Goal: Use online tool/utility: Utilize a website feature to perform a specific function

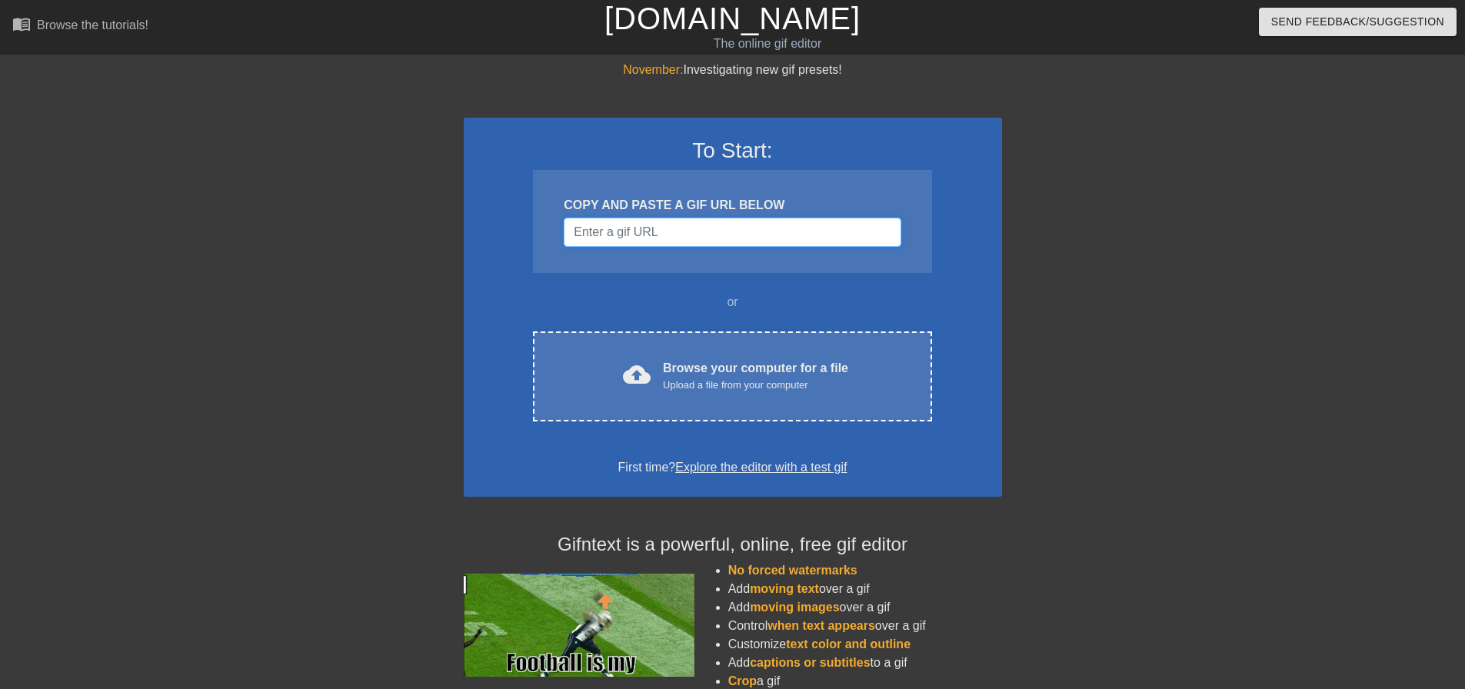
click at [713, 229] on input "Username" at bounding box center [732, 232] width 337 height 29
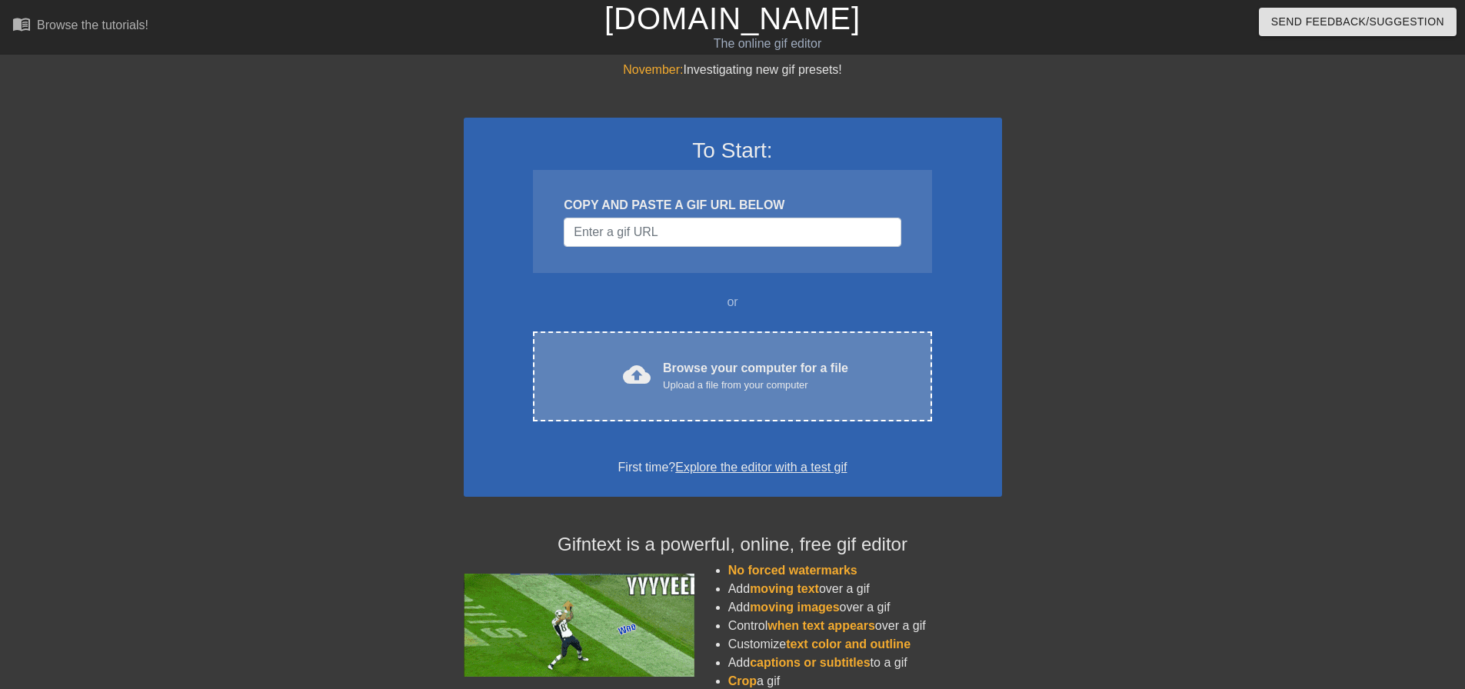
click at [700, 366] on div "Browse your computer for a file Upload a file from your computer" at bounding box center [755, 376] width 185 height 34
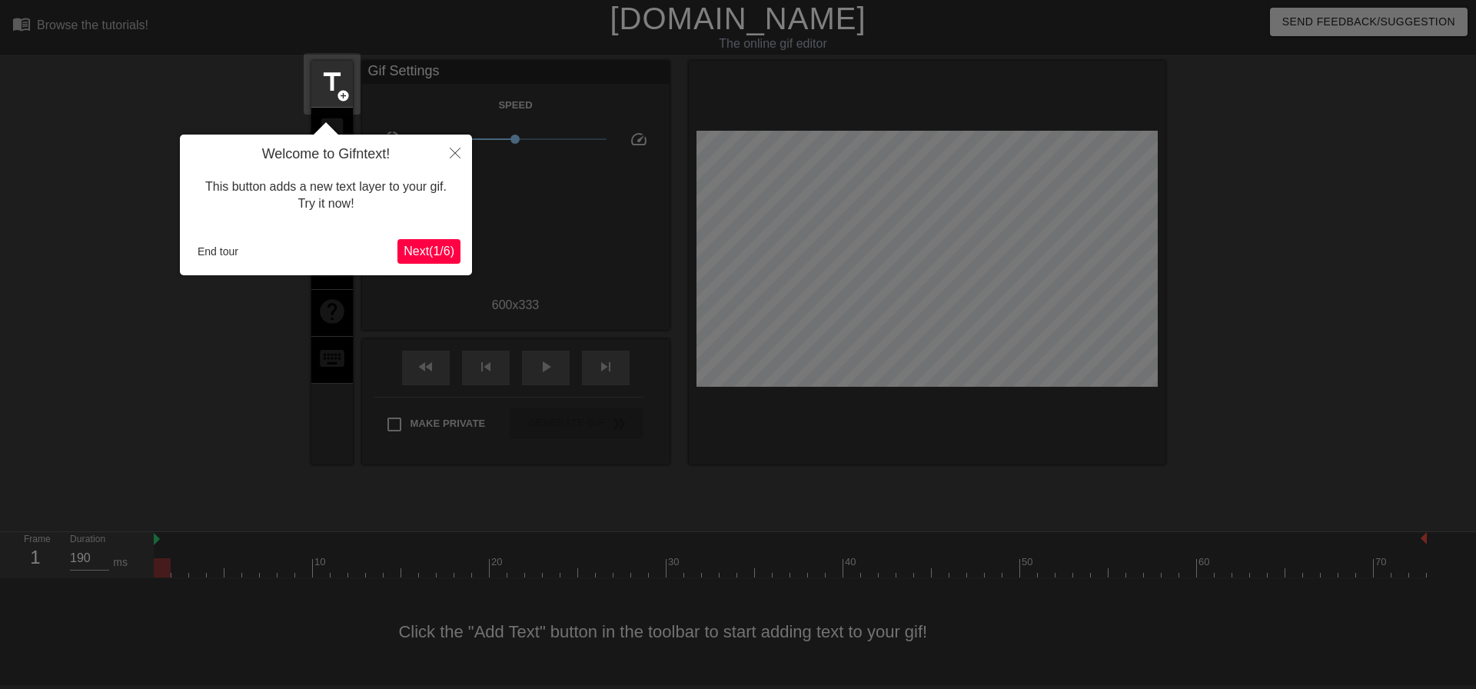
click at [424, 246] on span "Next ( 1 / 6 )" at bounding box center [429, 250] width 51 height 13
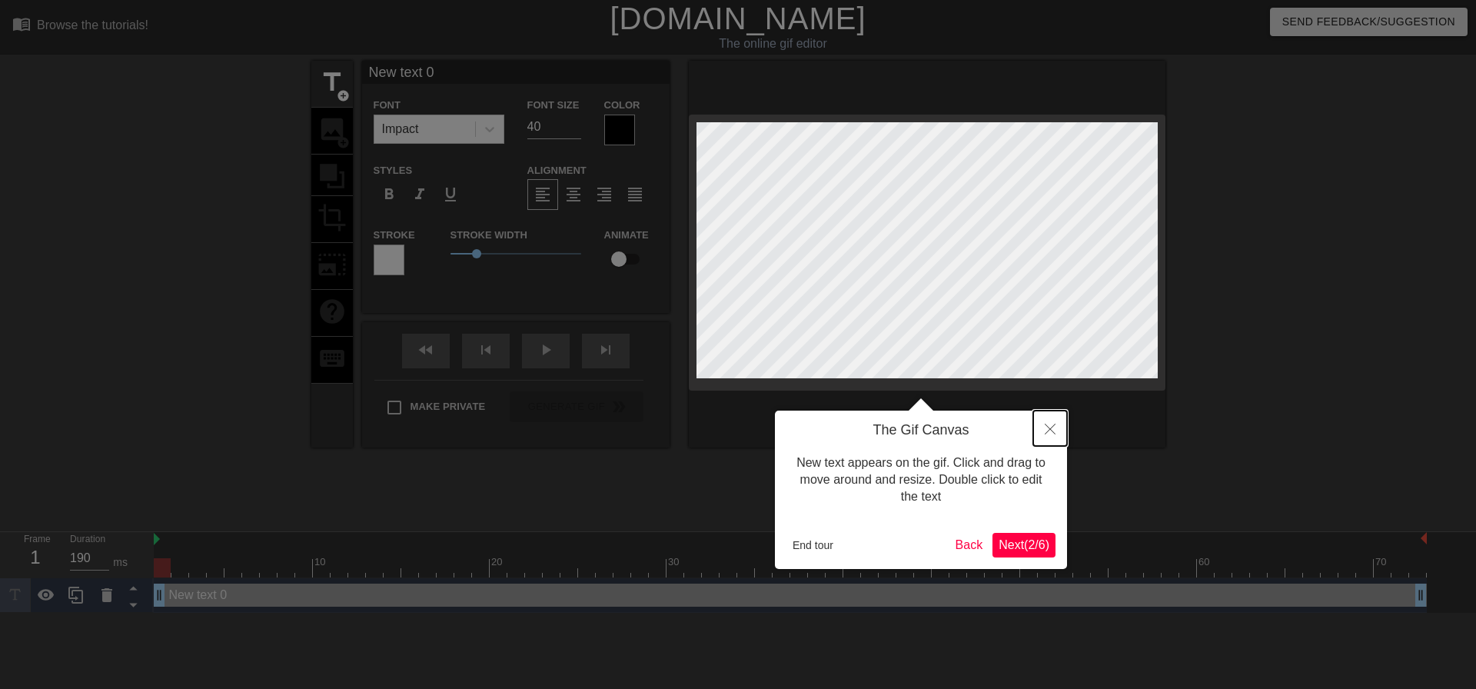
click at [1049, 428] on icon "Close" at bounding box center [1050, 429] width 11 height 11
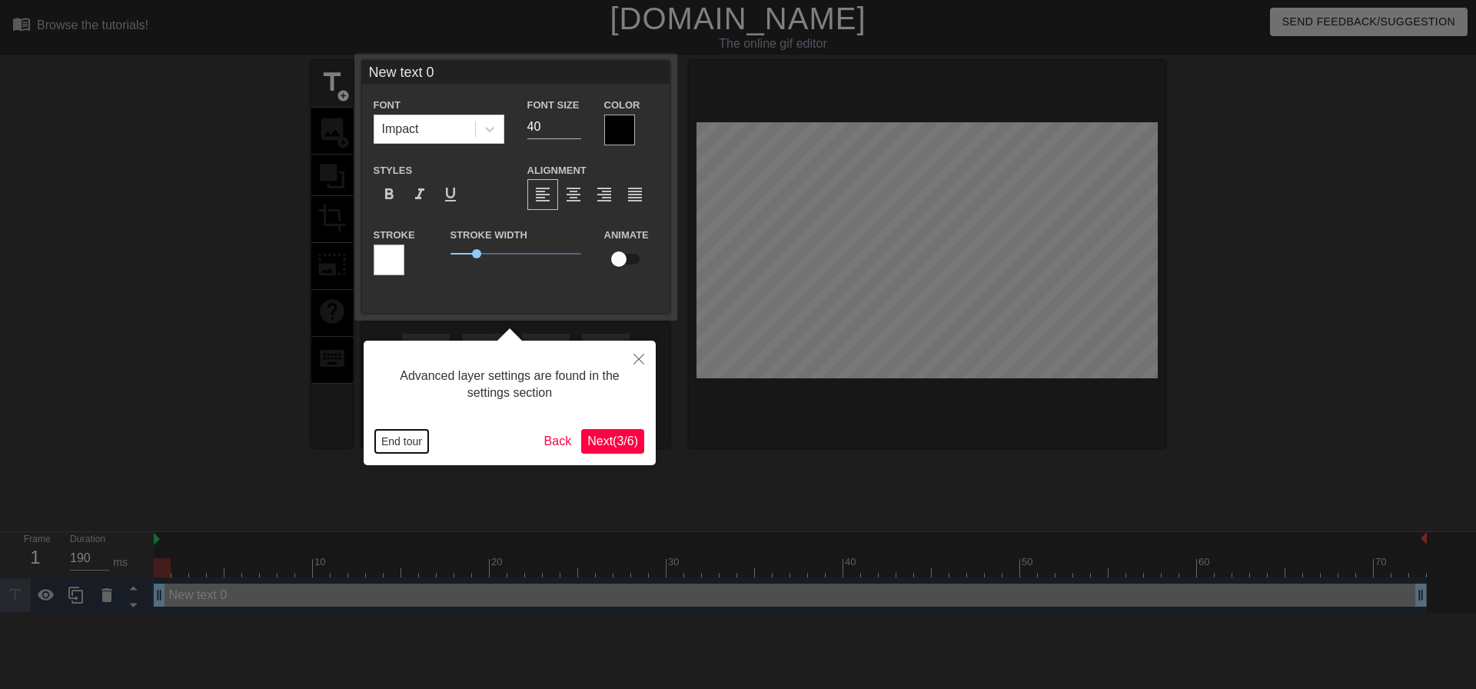
click at [403, 447] on button "End tour" at bounding box center [401, 441] width 53 height 23
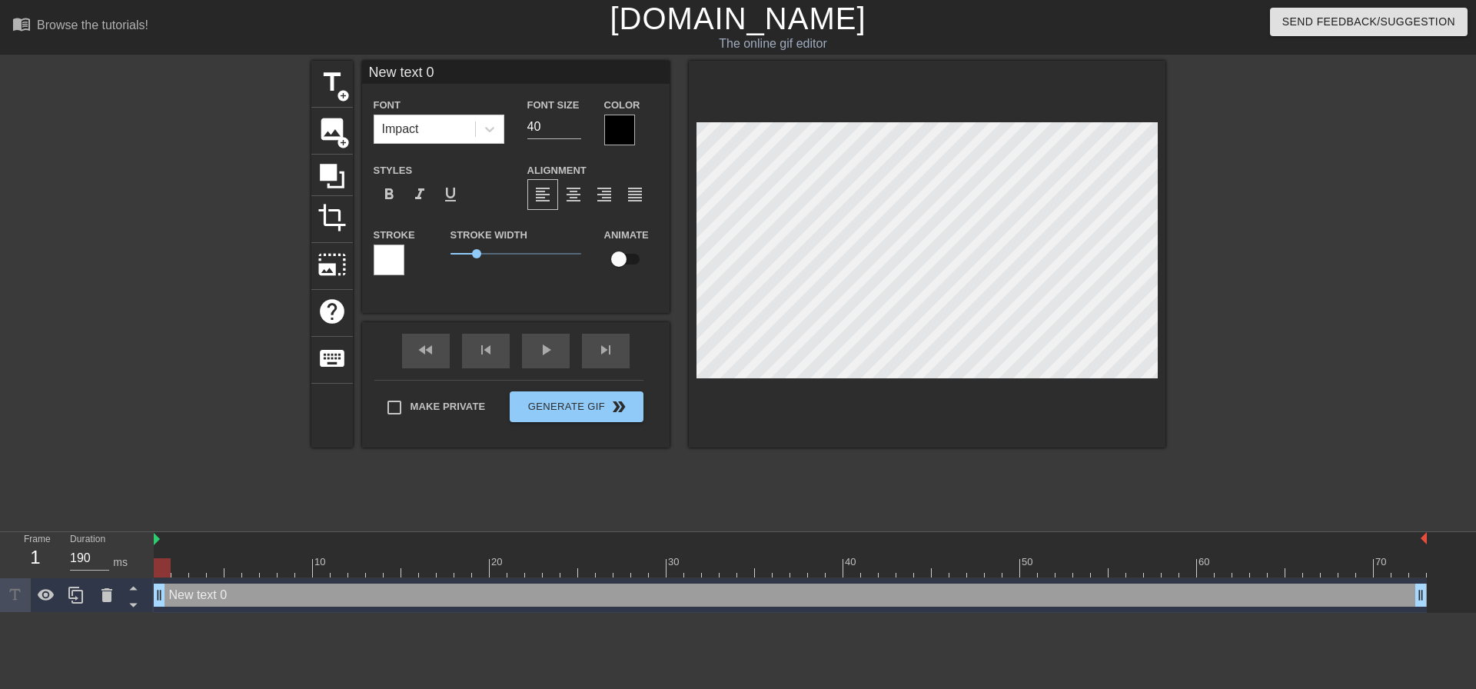
scroll to position [2, 4]
type input "C"
type textarea "C"
type input "Co"
type textarea "Co"
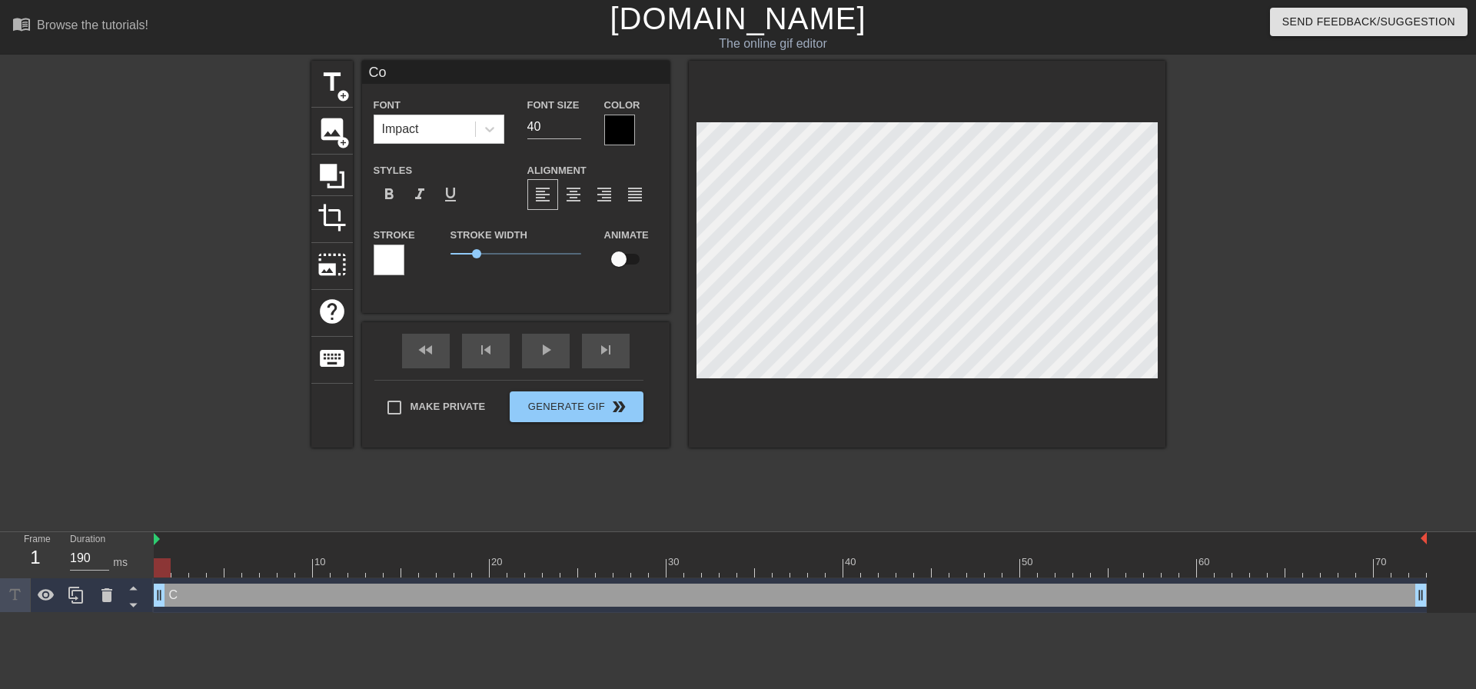
type input "Com"
type textarea "Com"
type input "Comi"
type textarea "Comi"
type input "Comin"
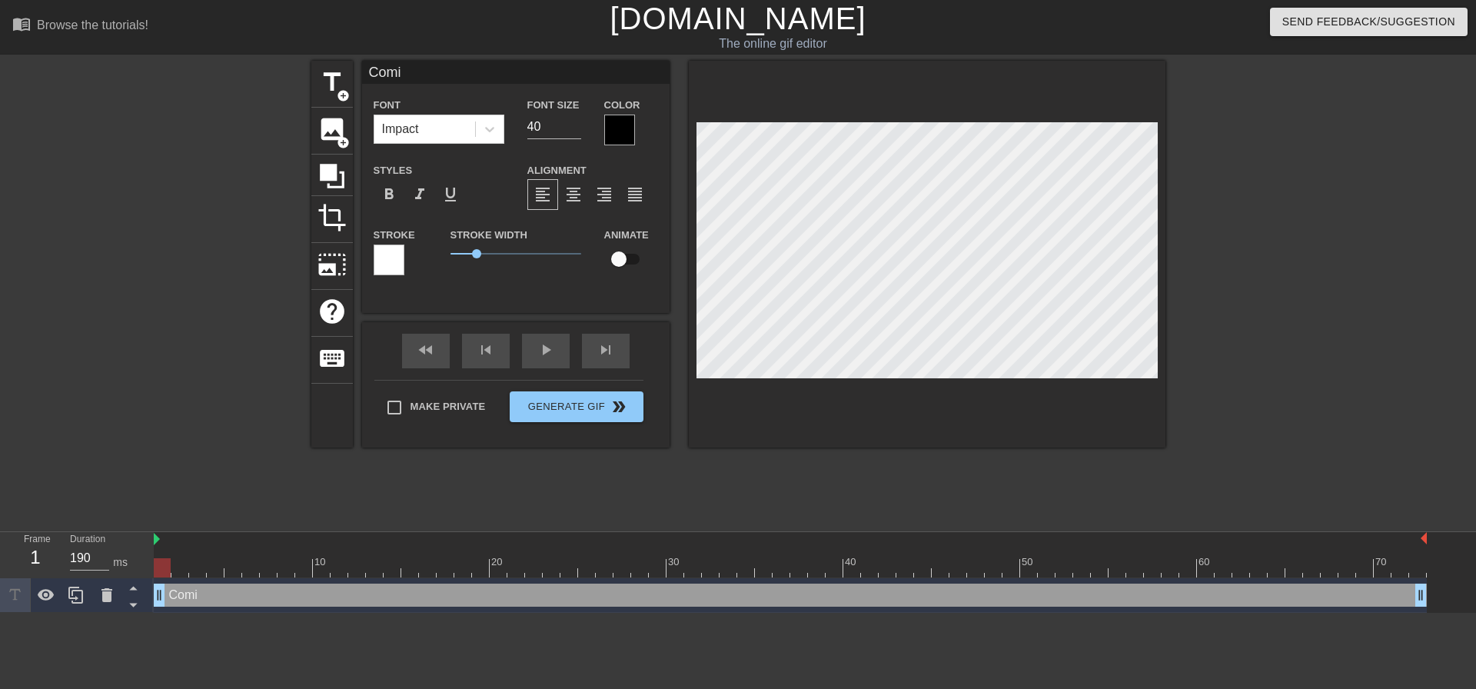
type textarea "Comin"
type input "Coming"
type textarea "Coming"
type input "Coming"
type textarea "Coming"
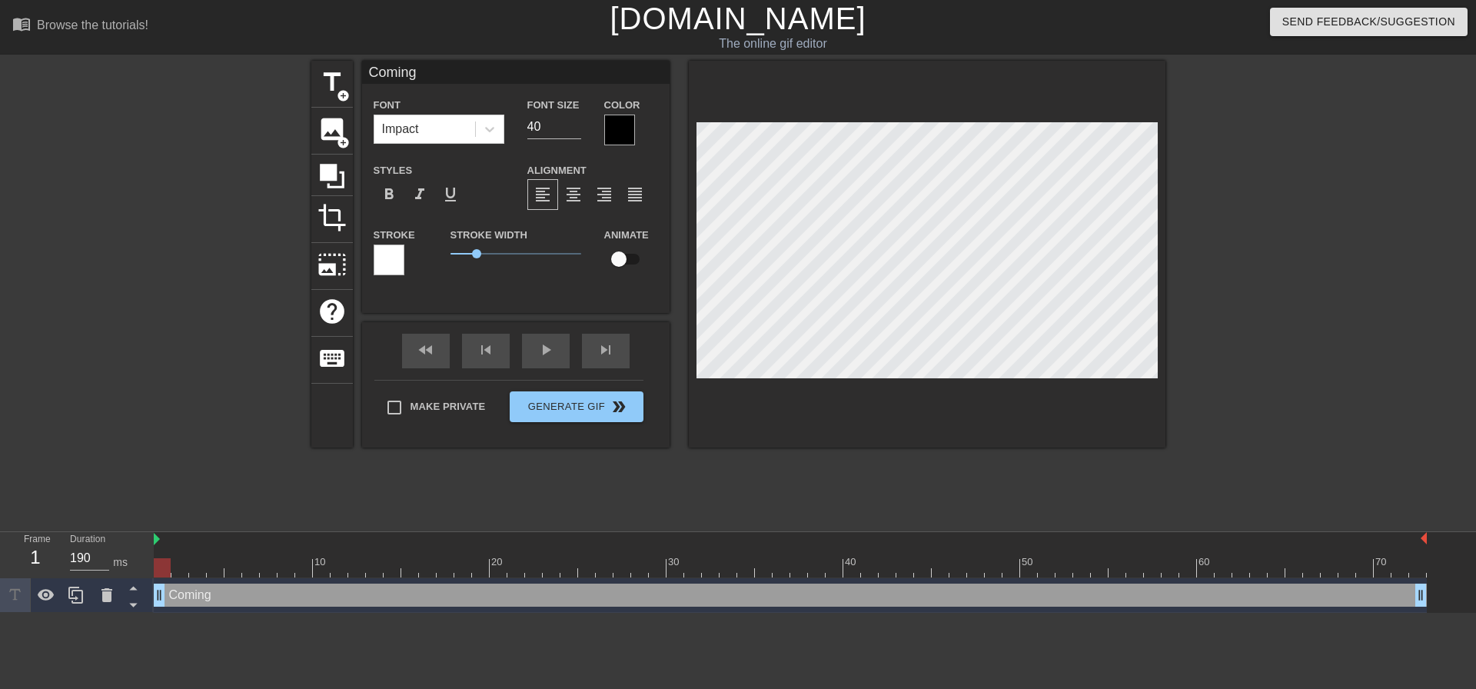
type input "Coming i"
type textarea "Coming i"
type input "Coming in"
type textarea "Coming in"
type input "Coming int"
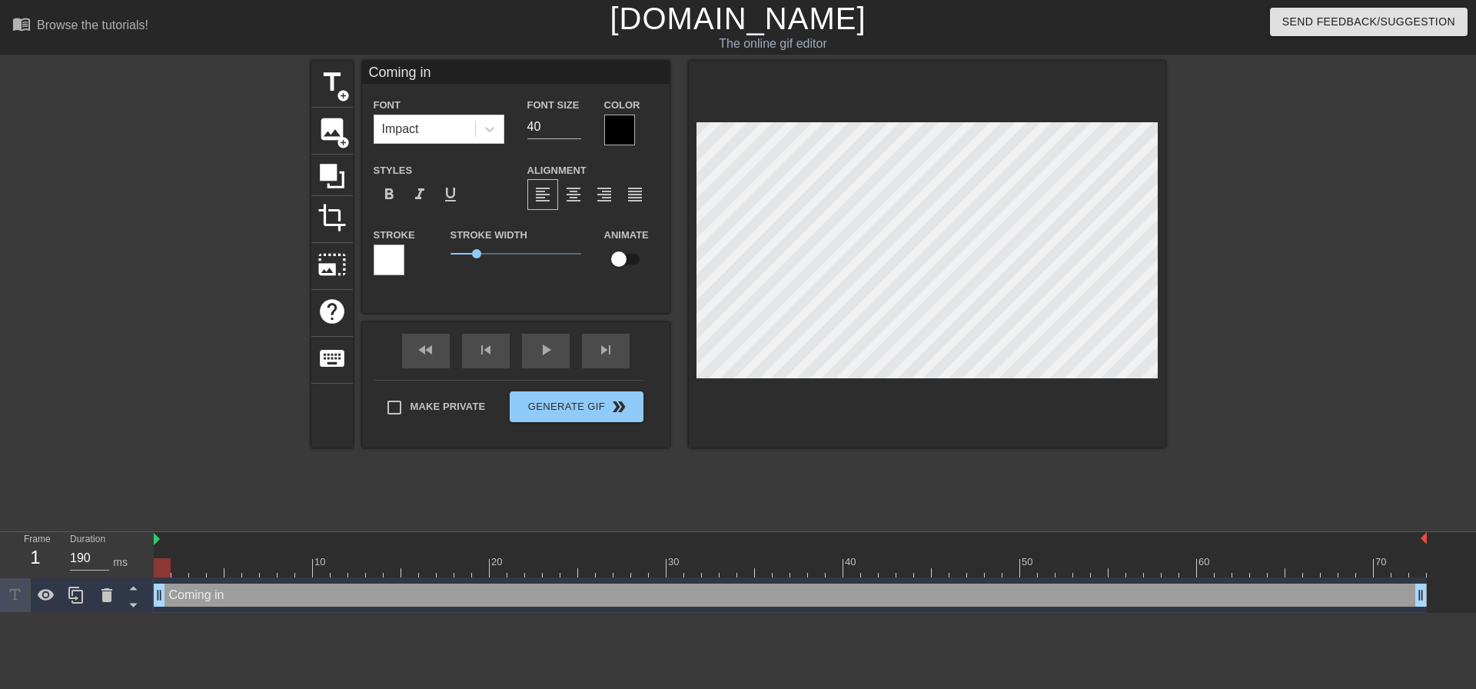
type textarea "Coming int"
type input "Coming into"
type textarea "Coming into"
type input "Coming into"
type textarea "Coming into"
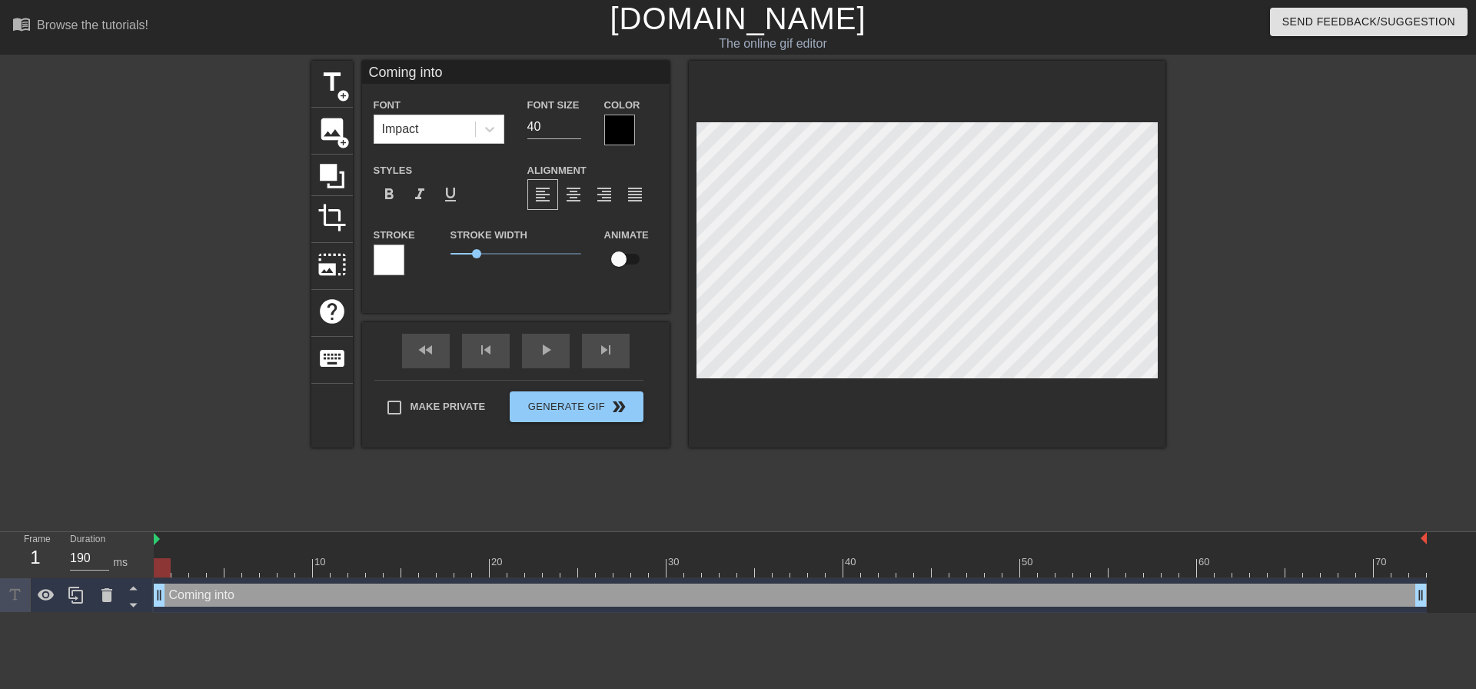
type input "Coming into w"
type textarea "Coming into w"
type input "Coming into wo"
type textarea "Coming into wo"
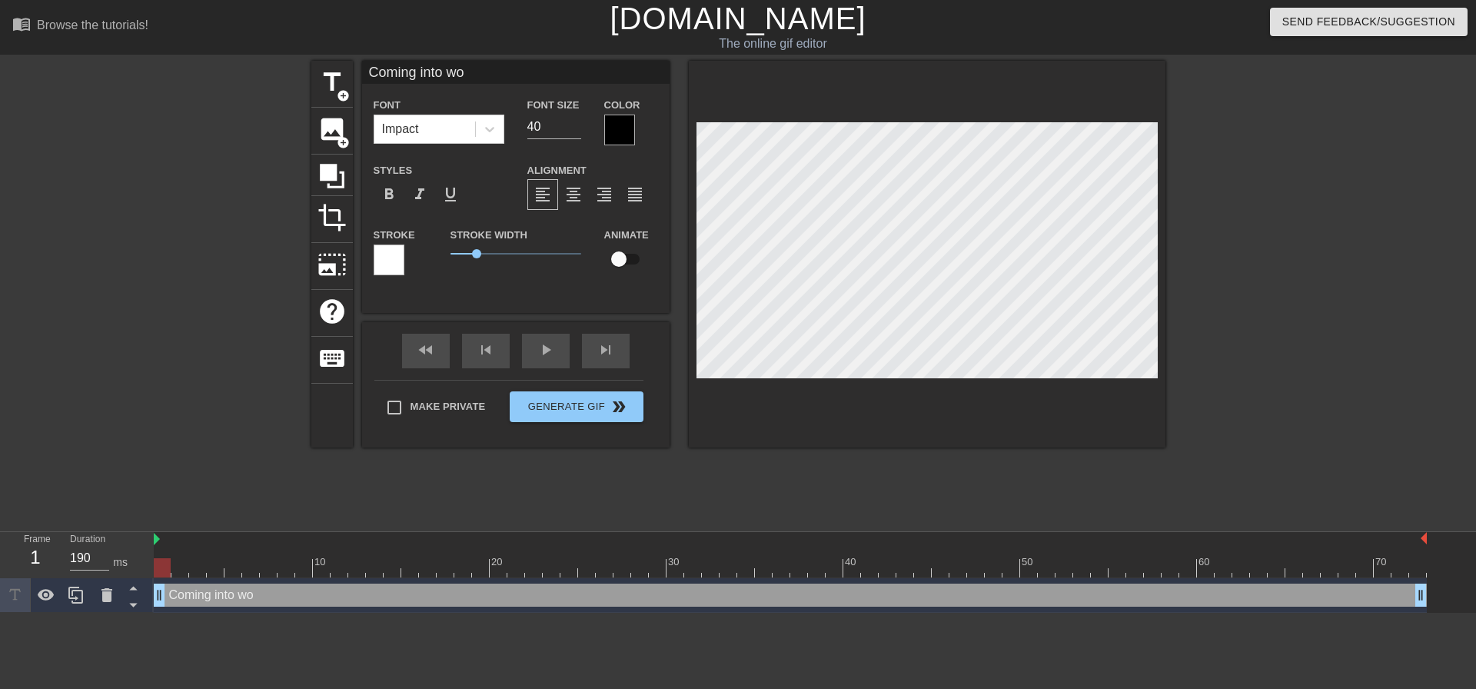
type input "Coming into wor"
type textarea "Coming into wor"
type input "Coming into work"
type textarea "Coming into work"
type input "Coming into wor"
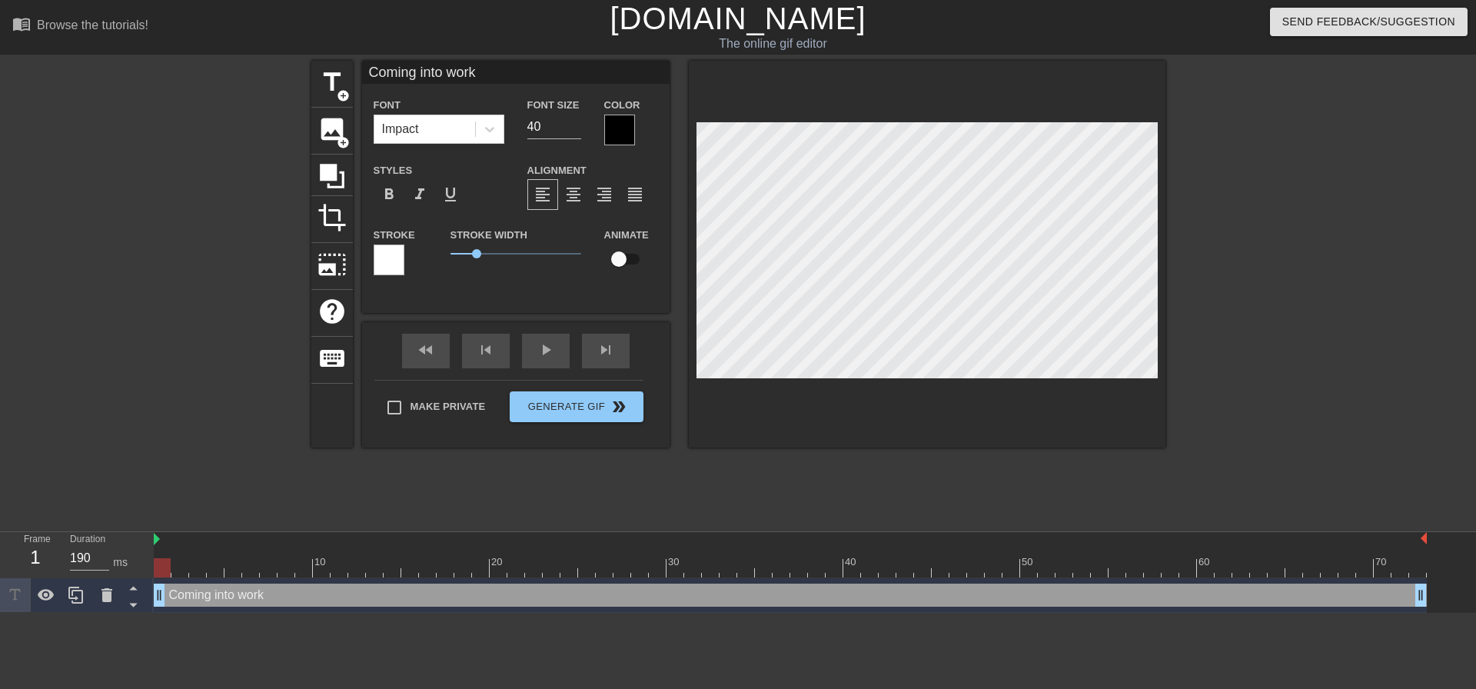
type textarea "Coming into wor"
type input "Coming into wo"
type textarea "Coming into wo"
type input "Coming into w"
type textarea "Coming into w"
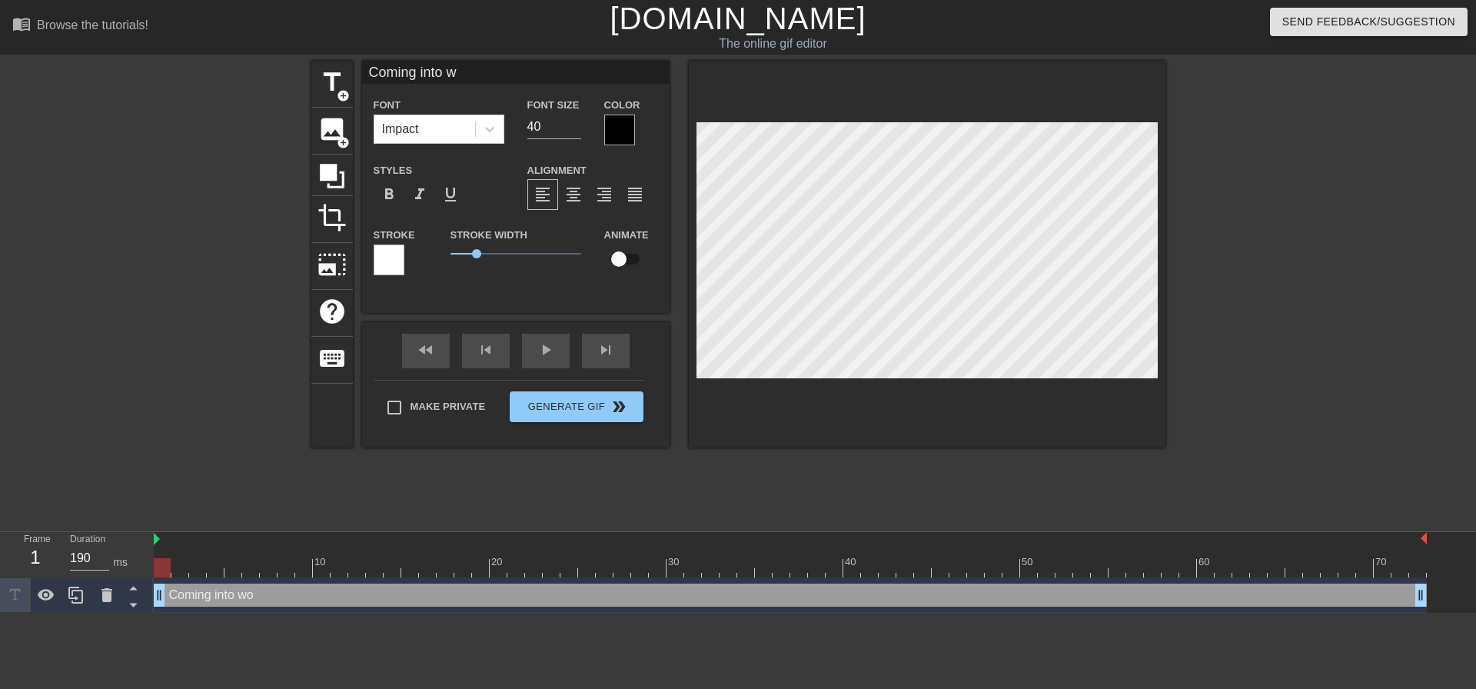
type input "Coming into"
type textarea "Coming into"
type input "Coming into"
type textarea "Coming into"
type input "Coming int"
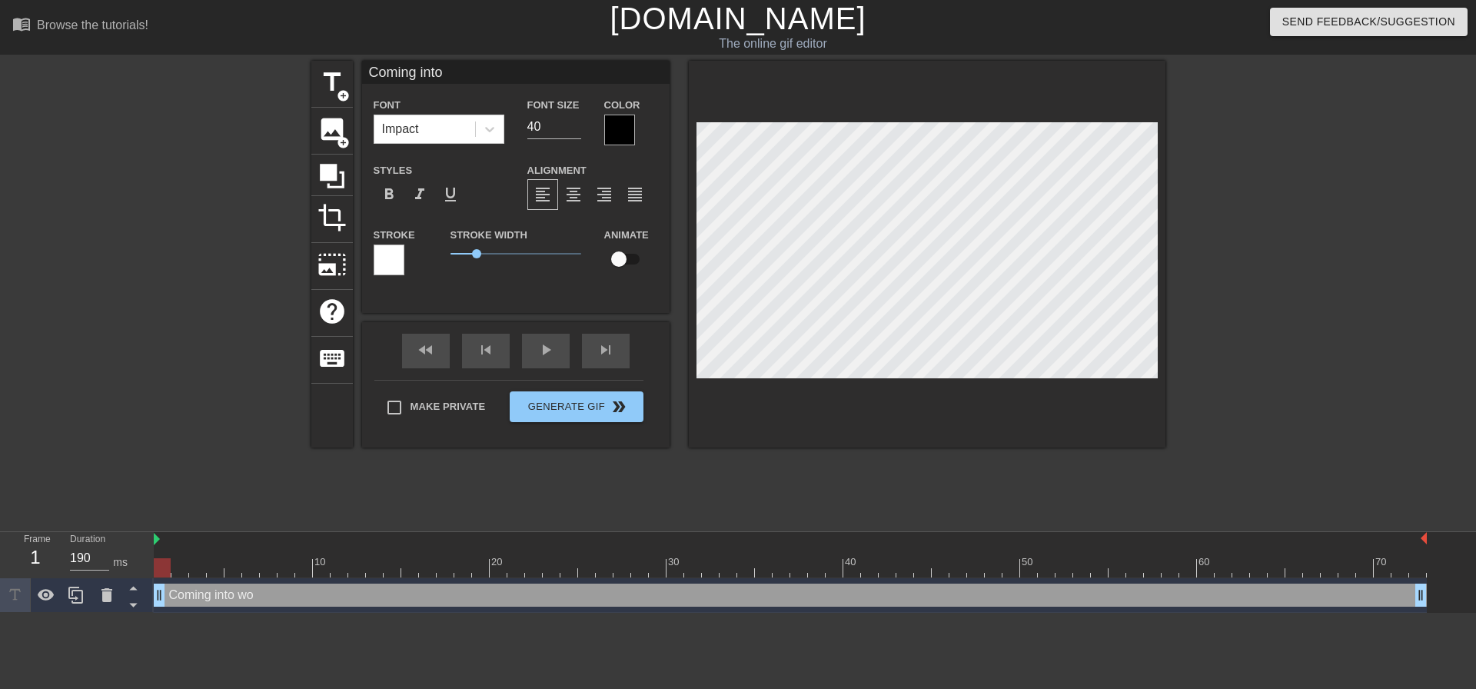
type textarea "Coming int"
type input "Coming in"
type textarea "Coming in"
type input "Coming i"
type textarea "Coming i"
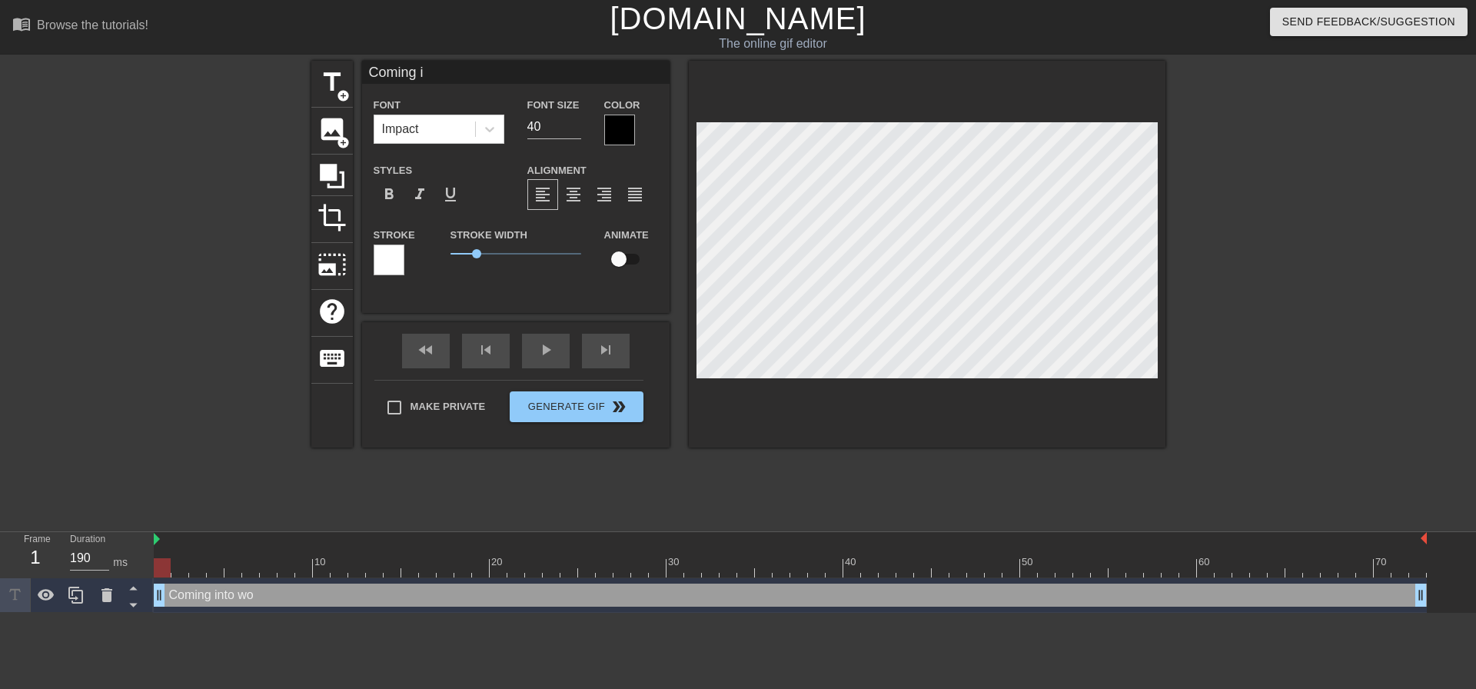
type input "Coming"
type textarea "Coming"
type input "Coming"
type textarea "Coming"
type input "Comin"
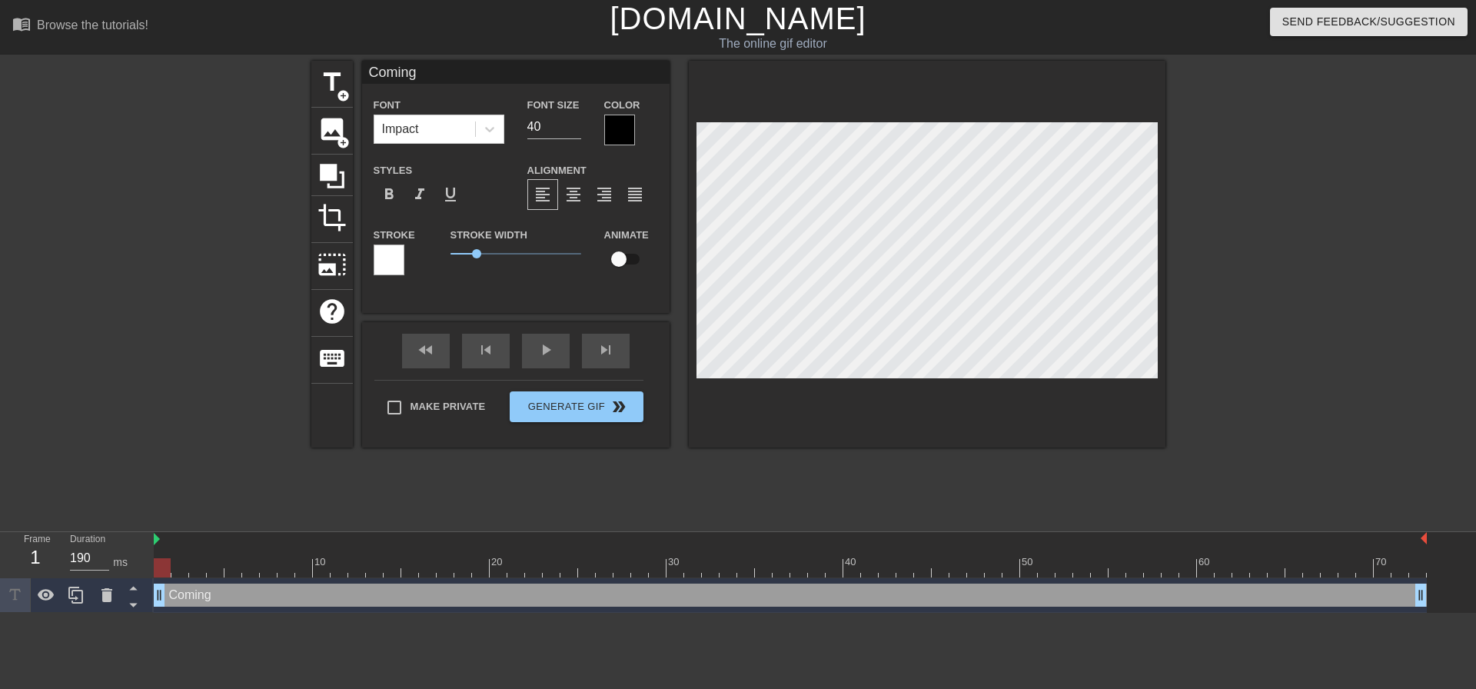
type textarea "Comin"
type input "Comi"
type textarea "Comi"
type input "Com"
type textarea "Com"
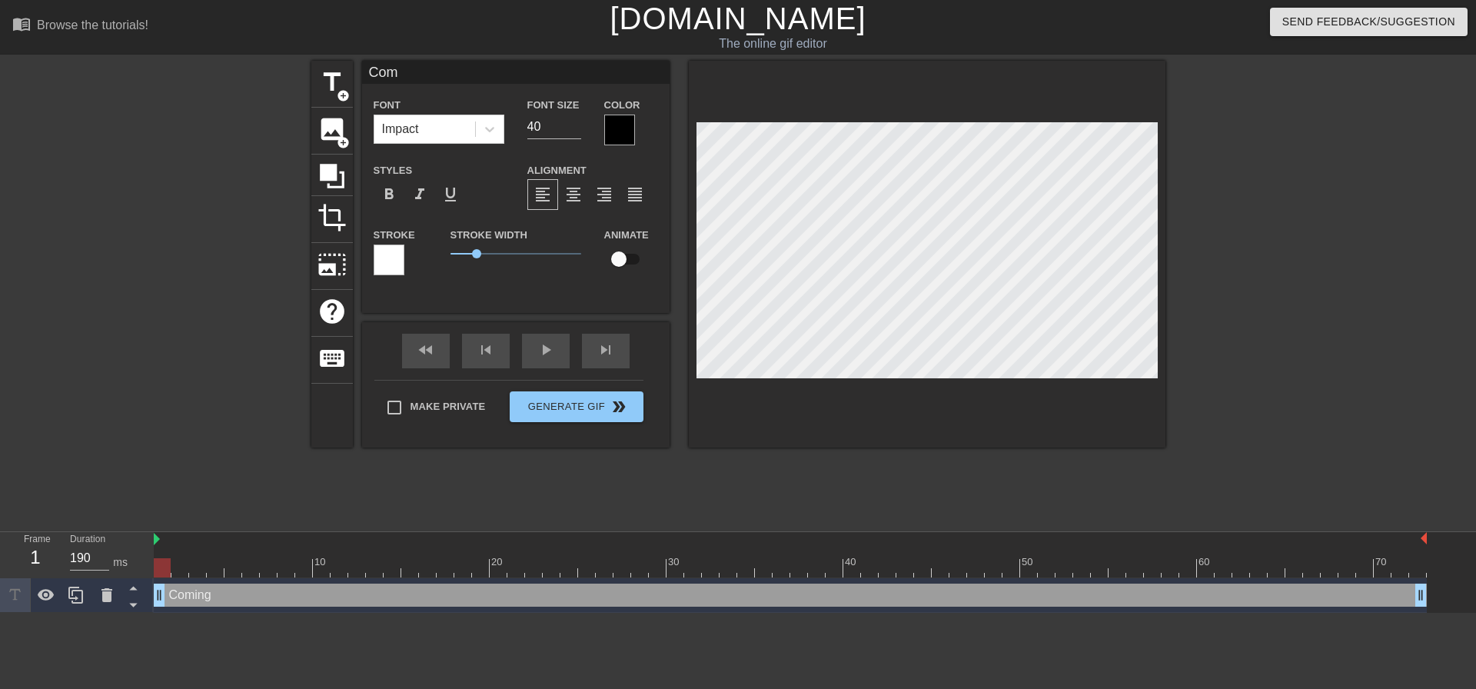
type input "Co"
type textarea "Co"
type input "C"
type textarea "C"
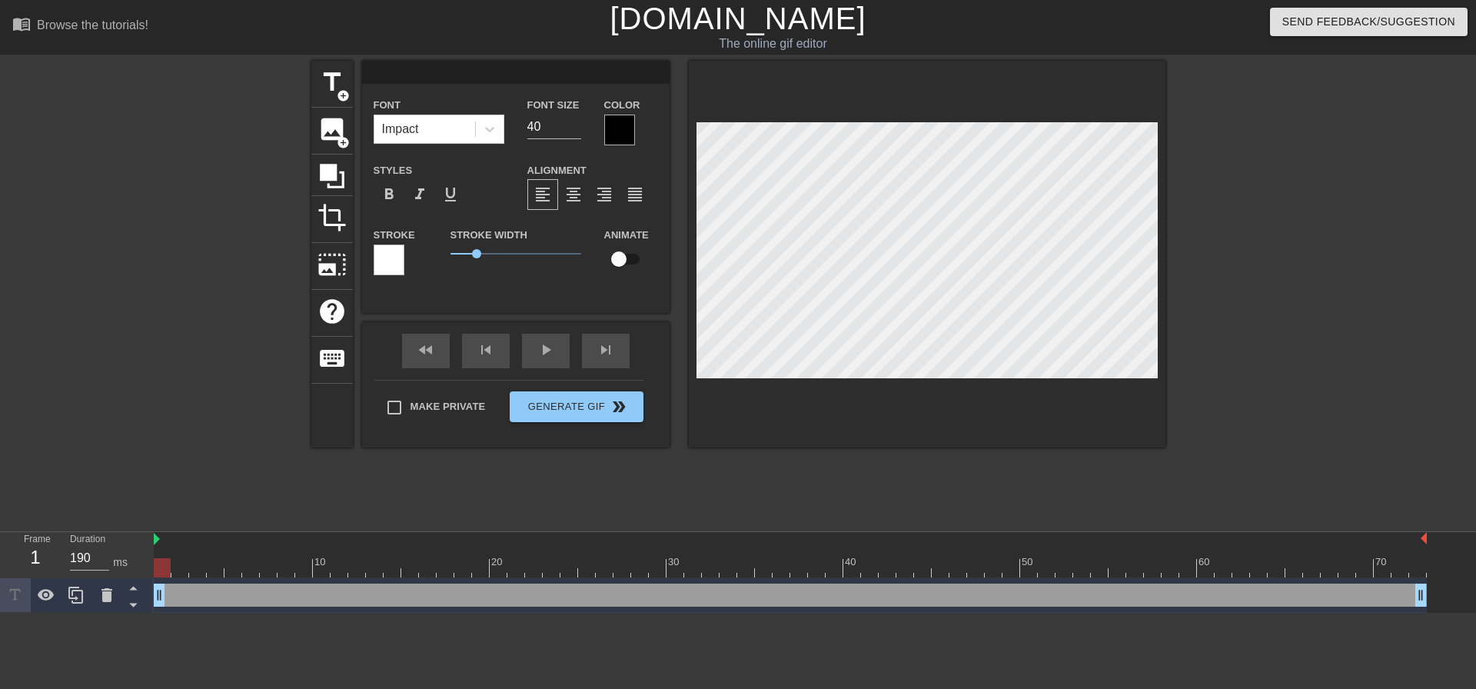
type input "T"
type textarea "T"
type input "Th"
type textarea "Th"
type input "Tha"
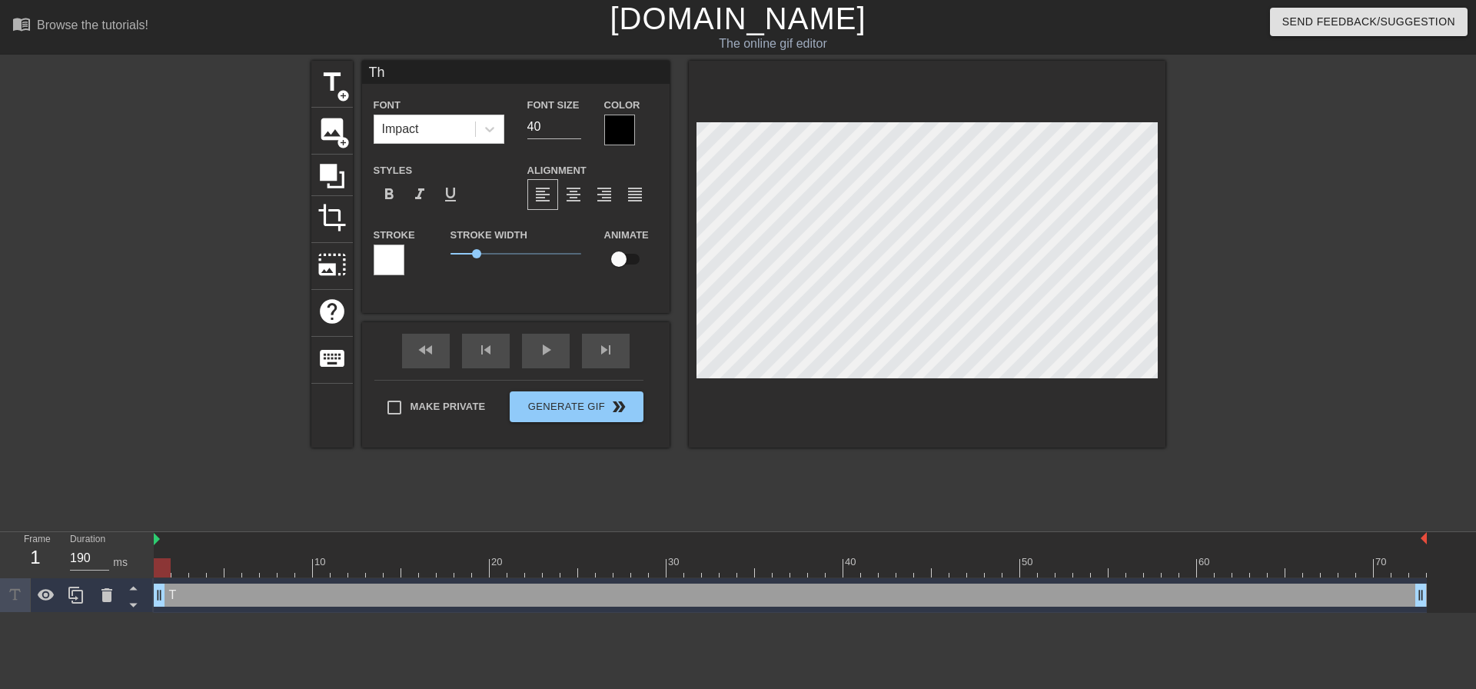
type textarea "Tha"
type input "That"
type textarea "That"
type input "That"
type textarea "That"
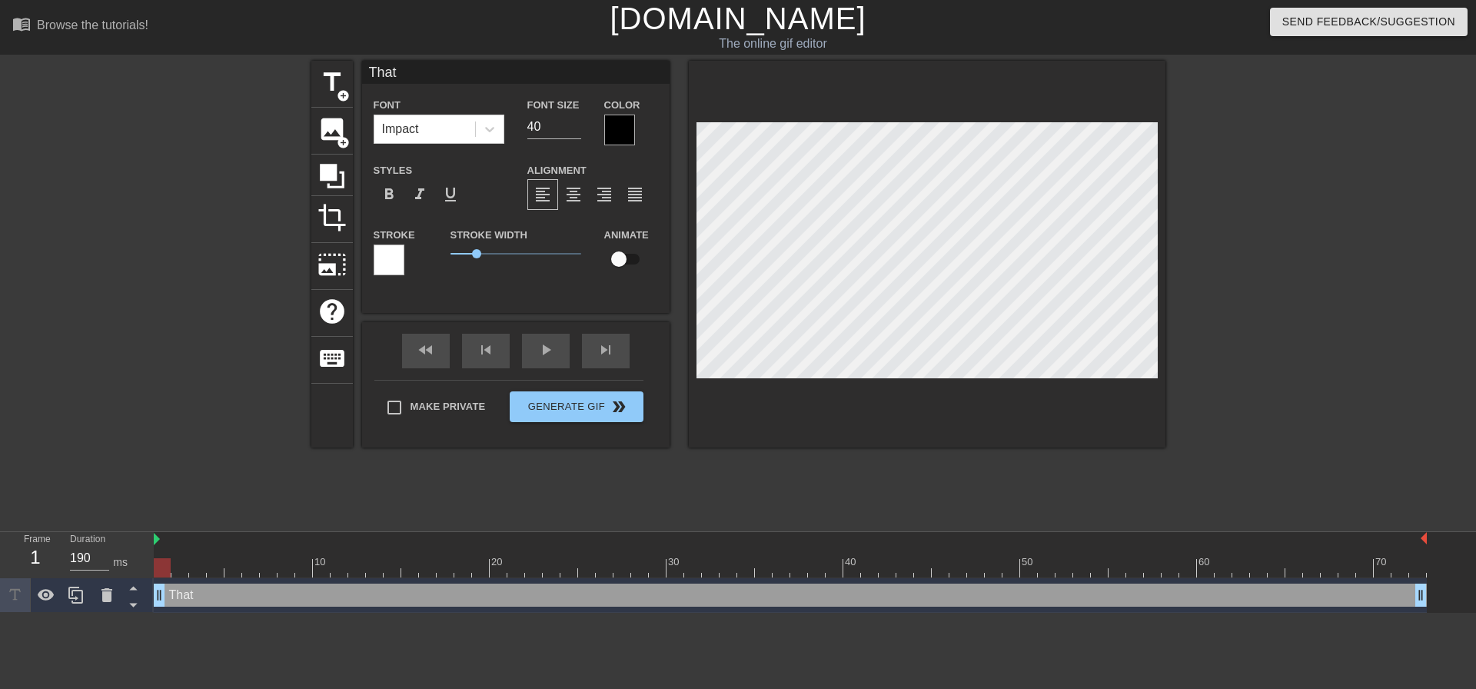
type input "That f"
type textarea "That f"
type input "That fa"
type textarea "That fa"
type input "That fac"
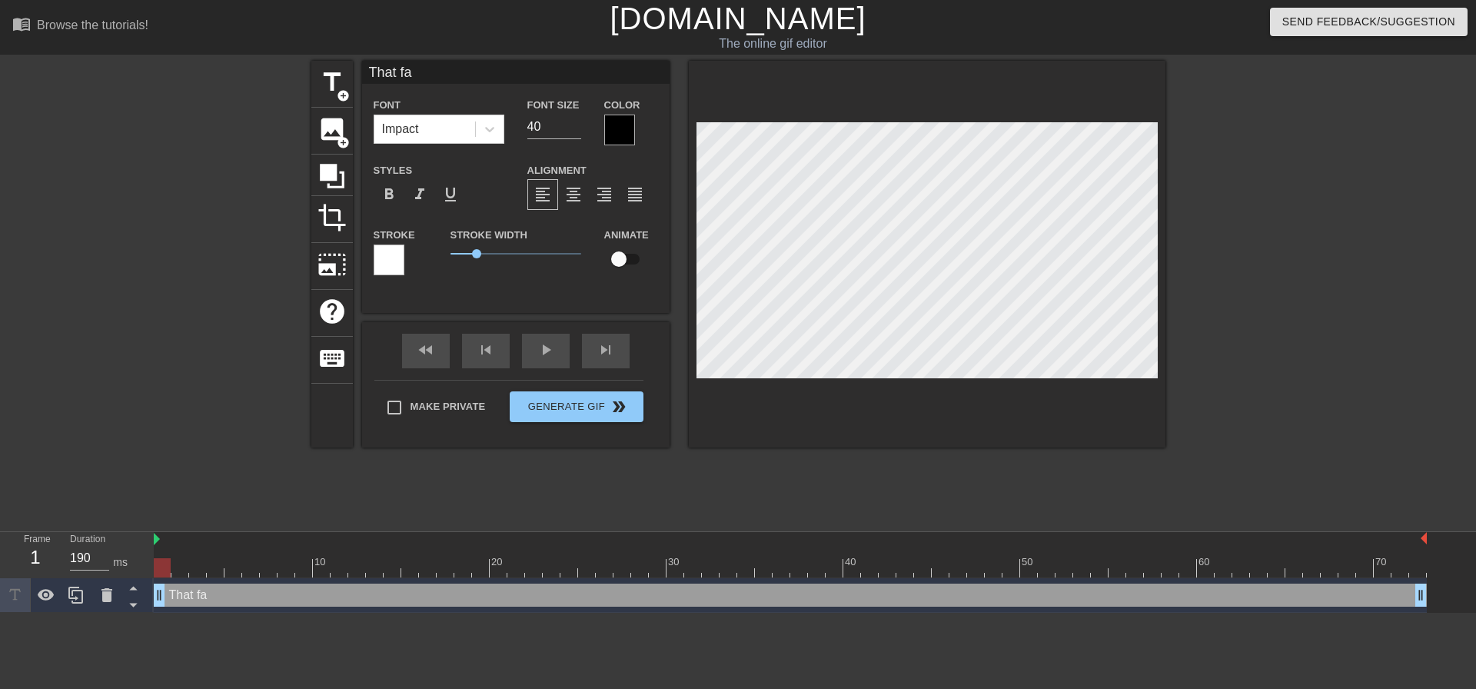
type textarea "That fac"
type input "That face"
type textarea "That face"
type input "That face"
type textarea "That face"
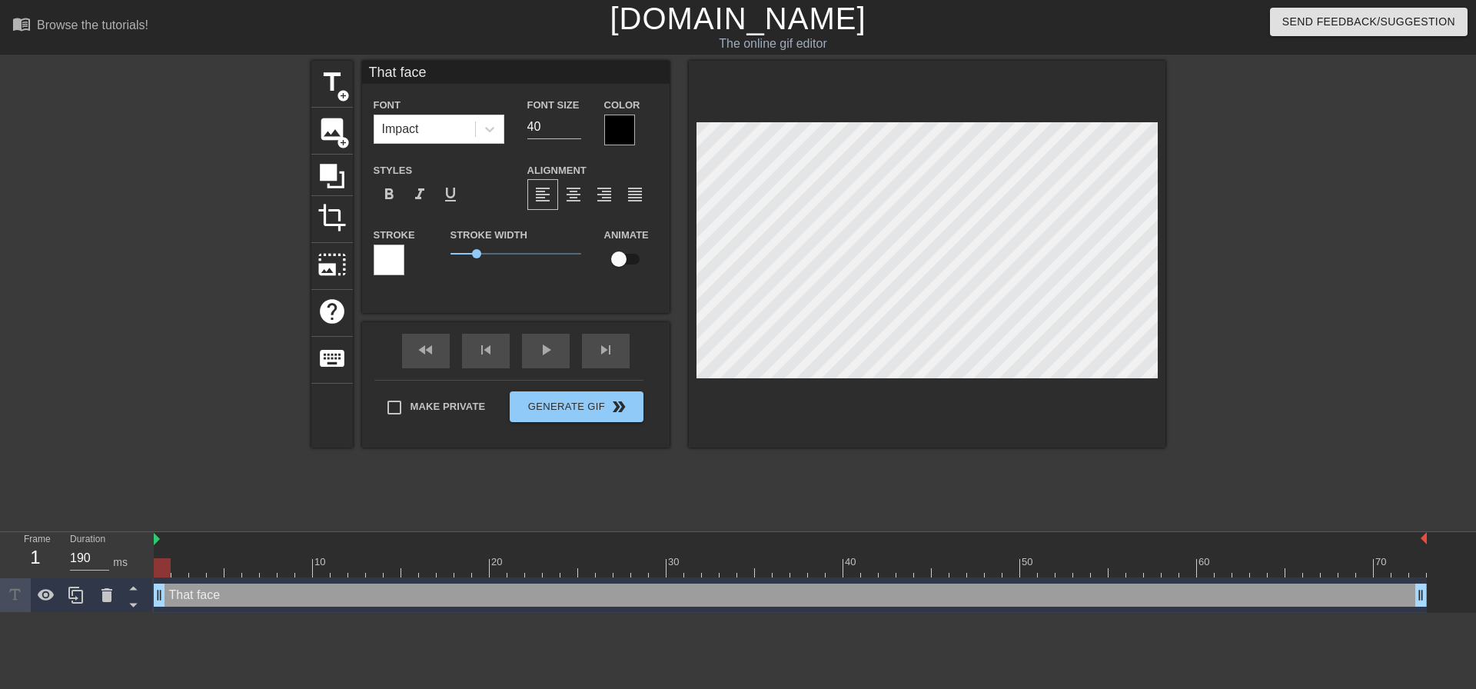
type input "That face w"
type textarea "That face w"
type input "That face wh"
type textarea "That face wh"
type input "That face whe"
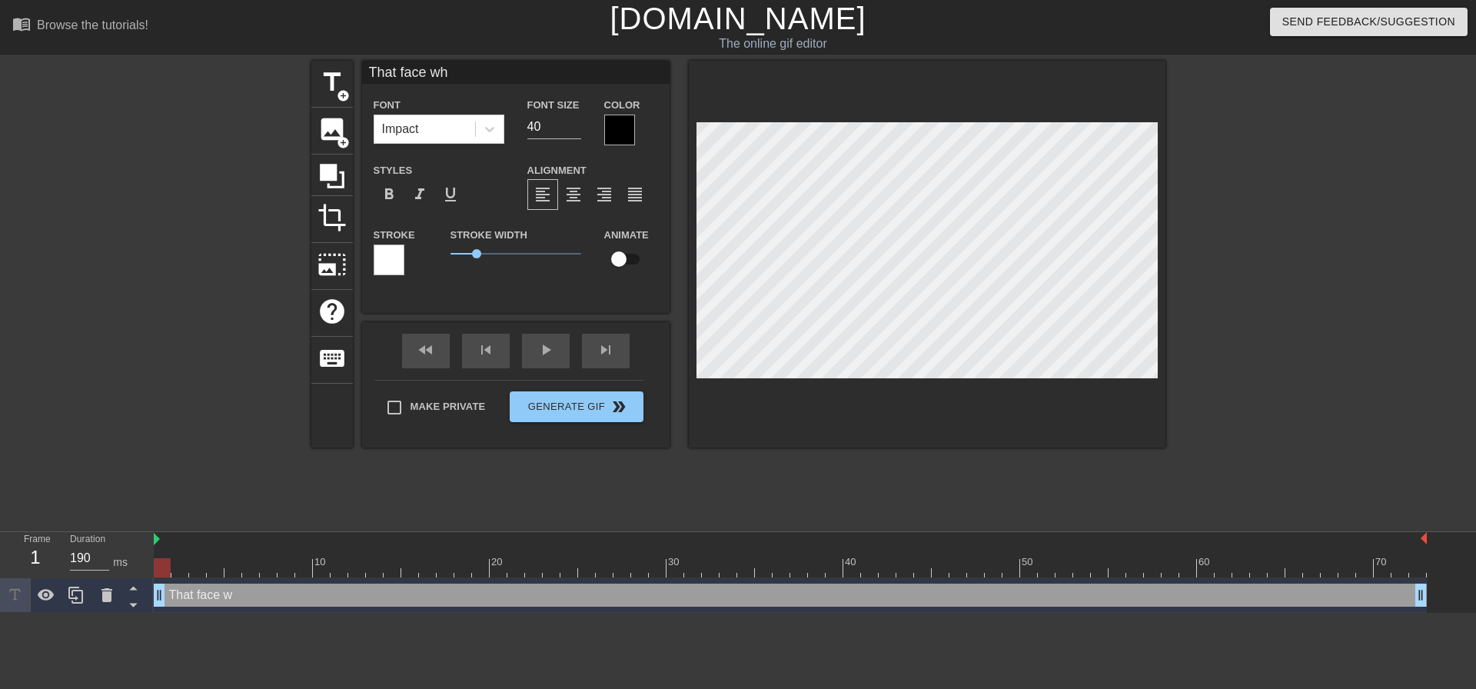
type textarea "That face whe"
type input "That face when"
type textarea "That face when"
type input "That face when"
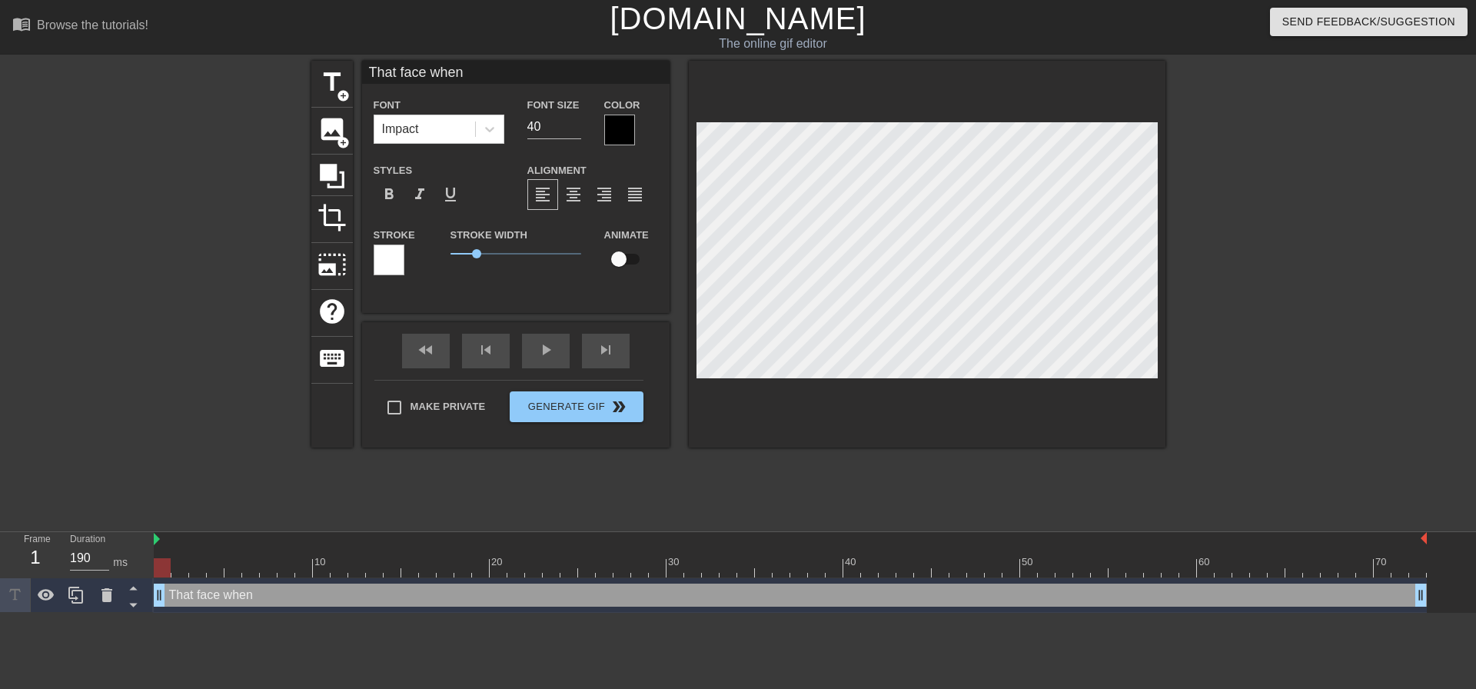
type textarea "That face when"
type input "That face when i"
type textarea "That face when i"
type input "That face when it"
type textarea "That face when it"
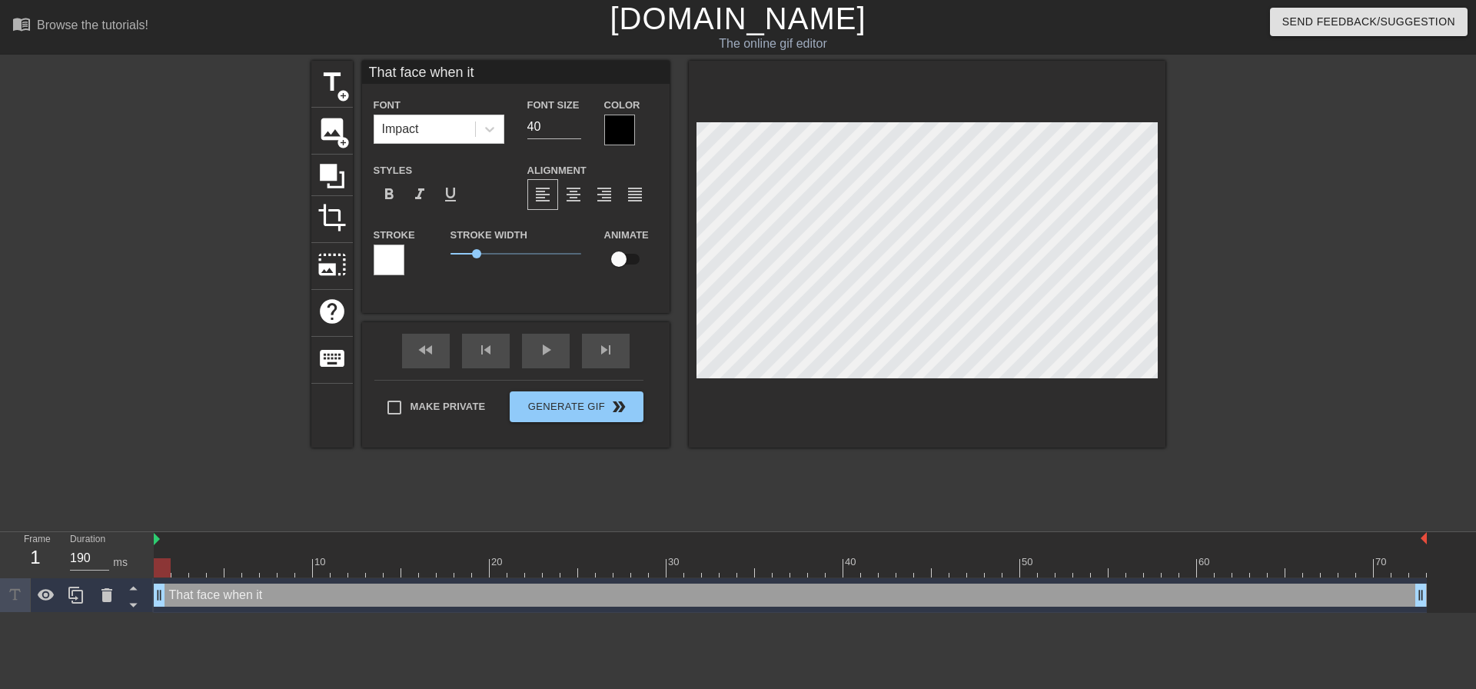
scroll to position [2, 6]
type input "That face when its"
type textarea "That face when its"
type input "That face when its"
type textarea "That face when its"
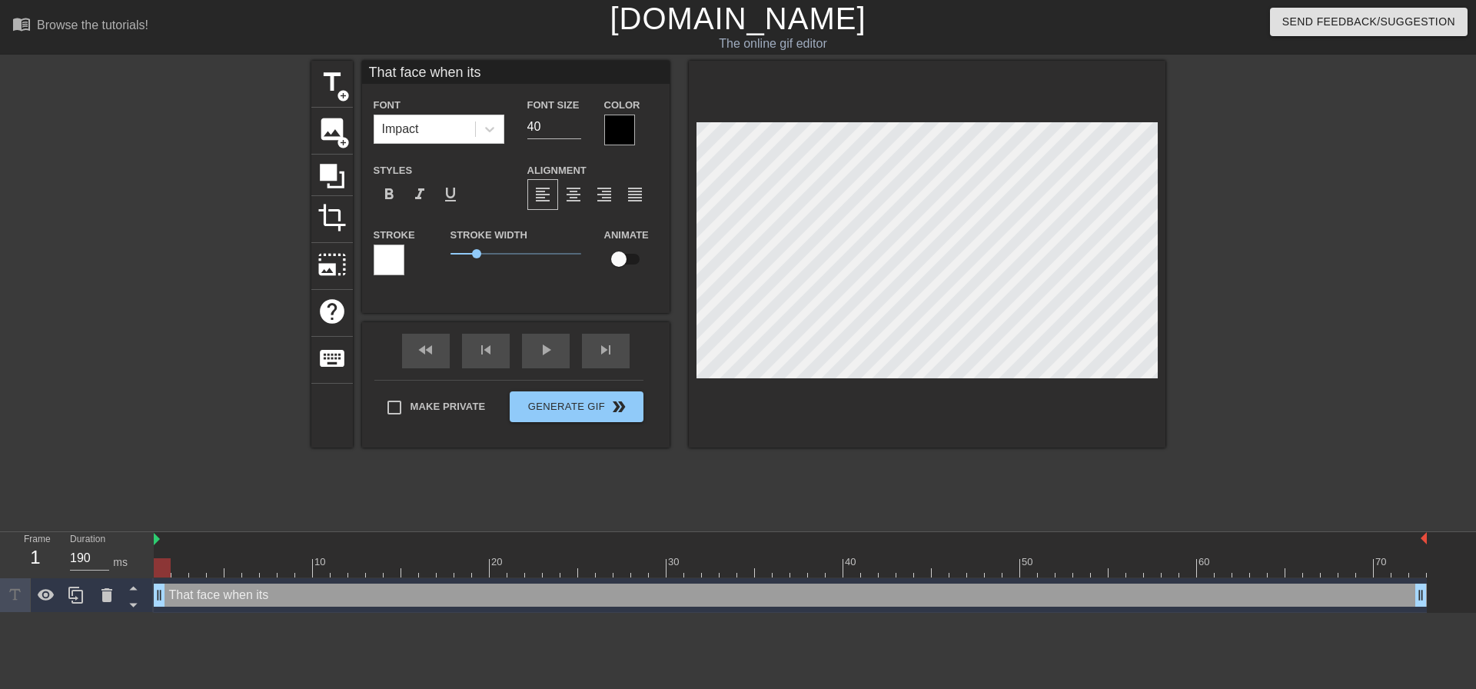
type input "That face when its t"
type textarea "That face when its t"
type input "That face when its"
type textarea "That face when its"
type input "That face when its T"
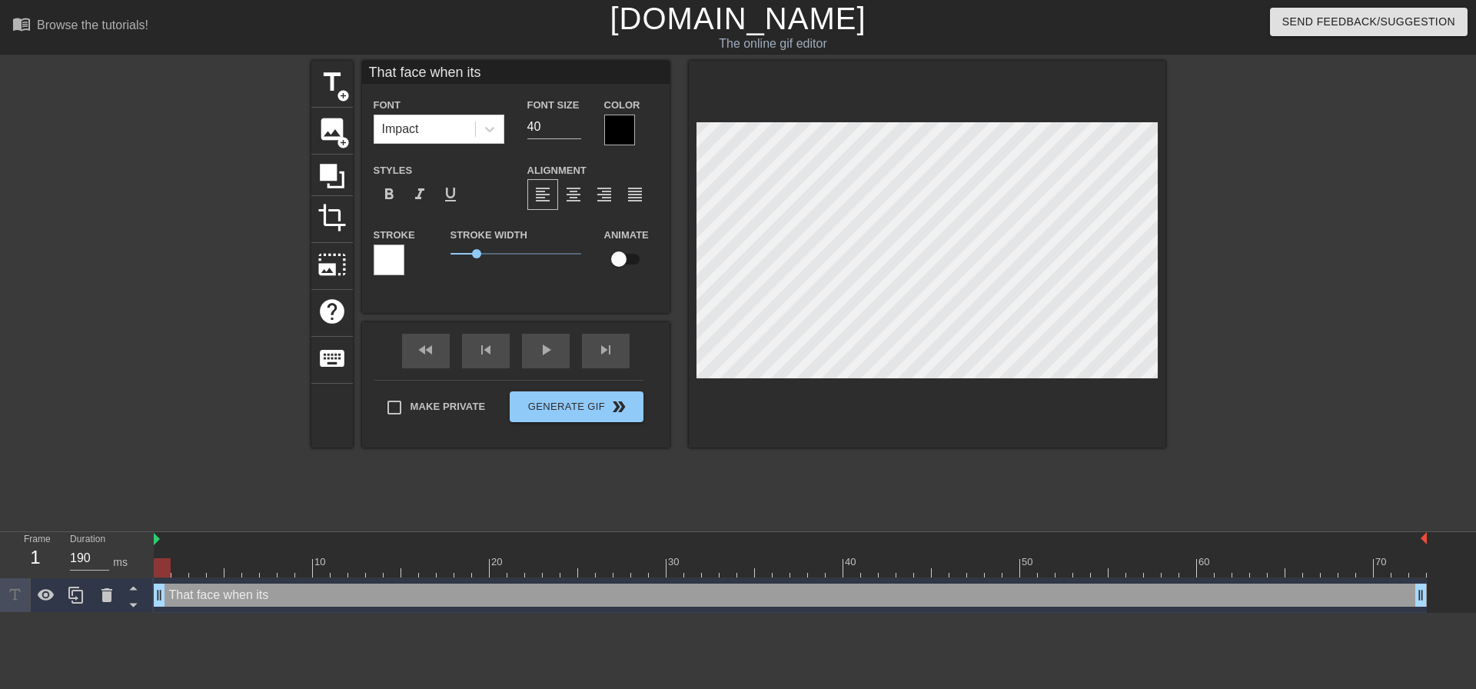
type textarea "That face when its T"
type input "That face when its Th"
type textarea "That face when its Th"
type input "That face when its Thu"
type textarea "That face when its Thu"
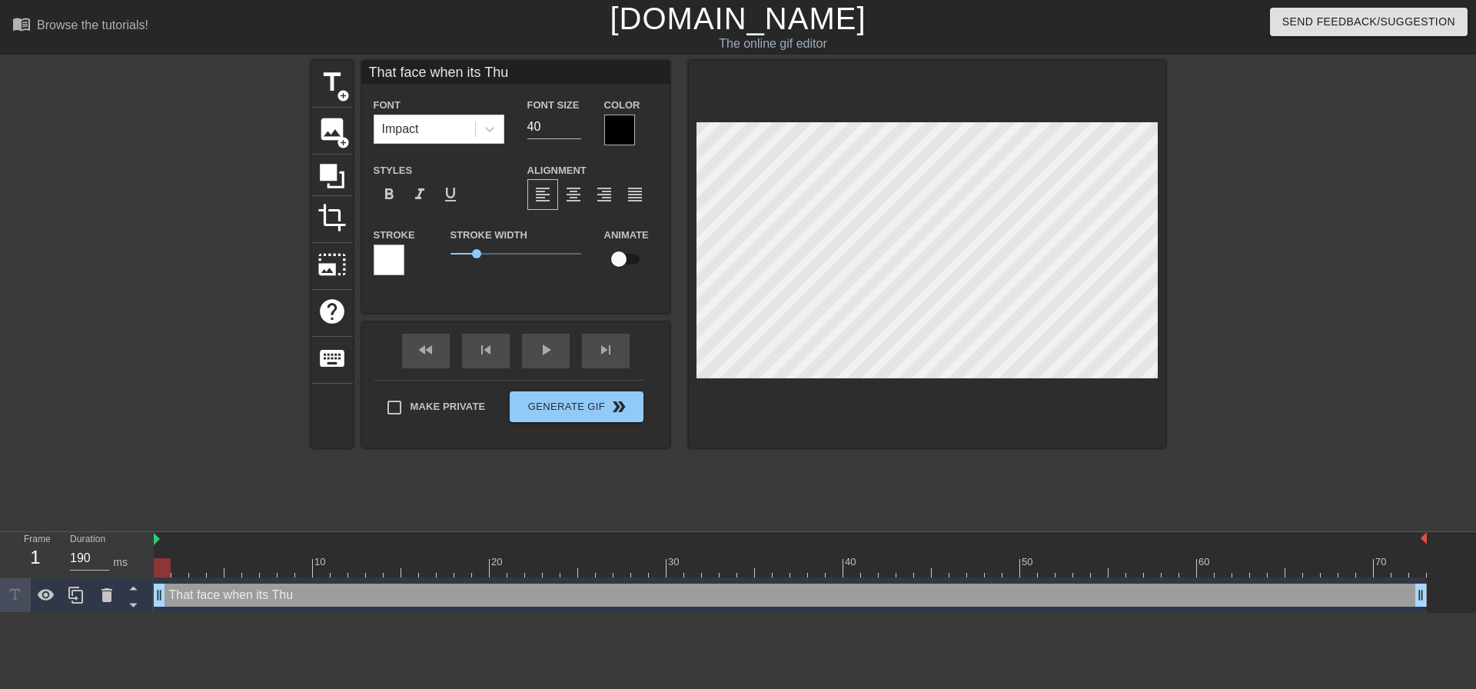
type input "That face when its Thur"
type textarea "That face when its Thur"
type input "That face when its Thurs"
type textarea "That face when its Thurs"
type input "That face when its Thursd"
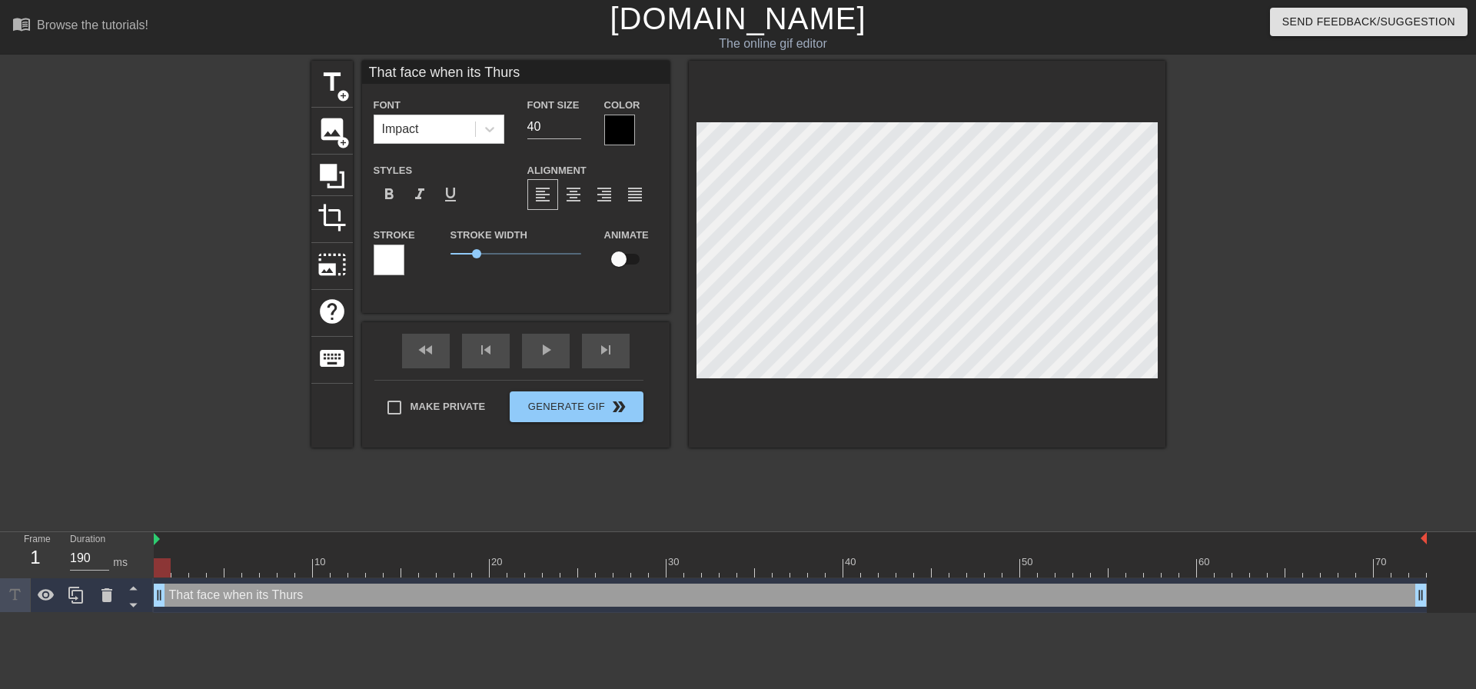
type textarea "That face when its Thursd"
type input "That face when its Thursda"
type textarea "That face when its Thursda"
type input "That face when its [DATE]"
type textarea "That face when its [DATE]"
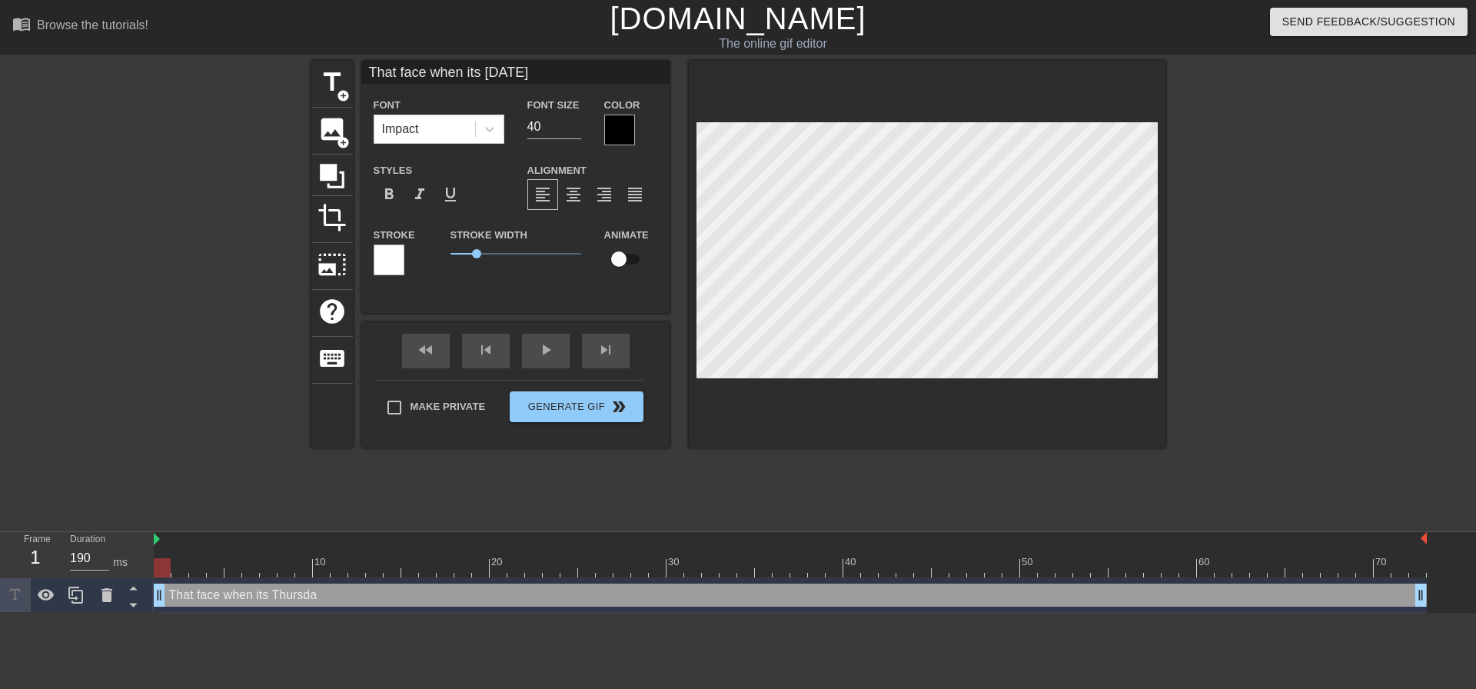
scroll to position [2, 10]
type input "That face whenits [DATE]"
type textarea "That face whenits [DATE]"
type input "That face whenits [DATE]"
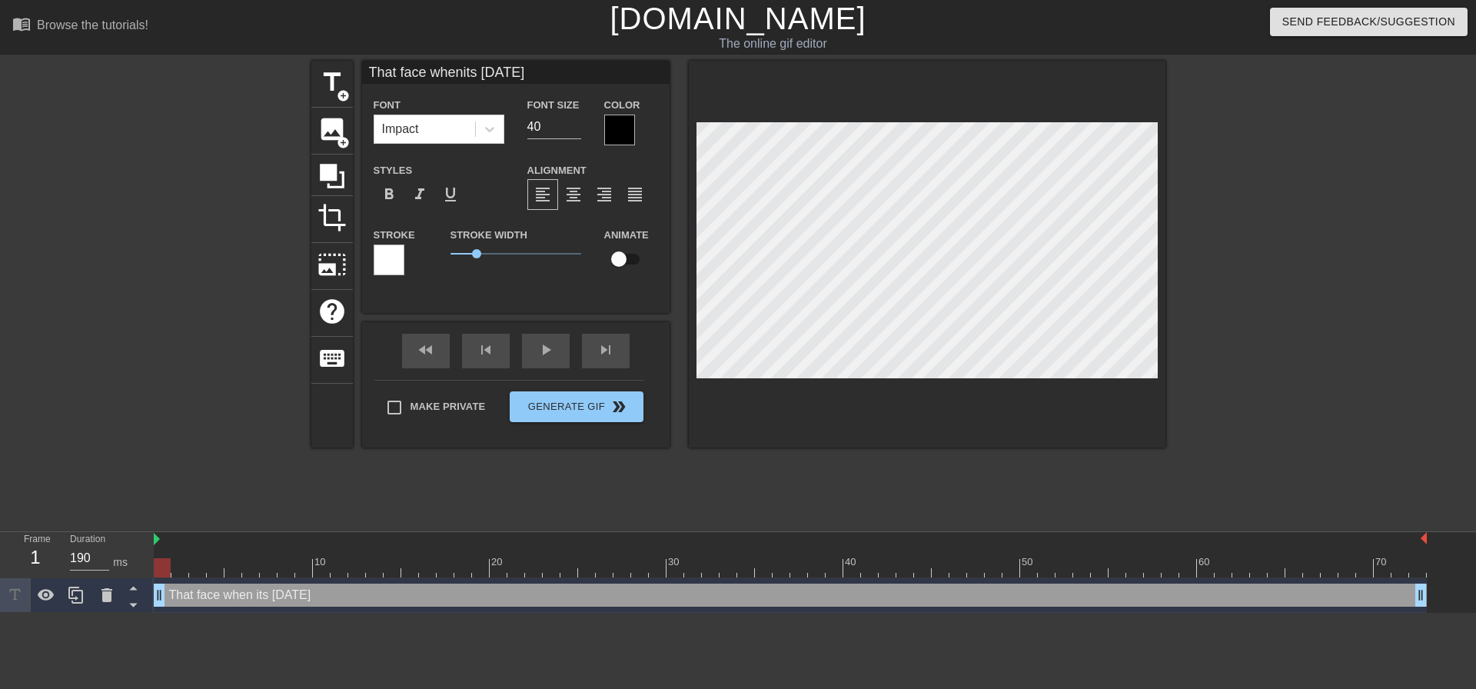
type textarea "That face when its [DATE]"
click at [320, 79] on span "title" at bounding box center [332, 82] width 29 height 29
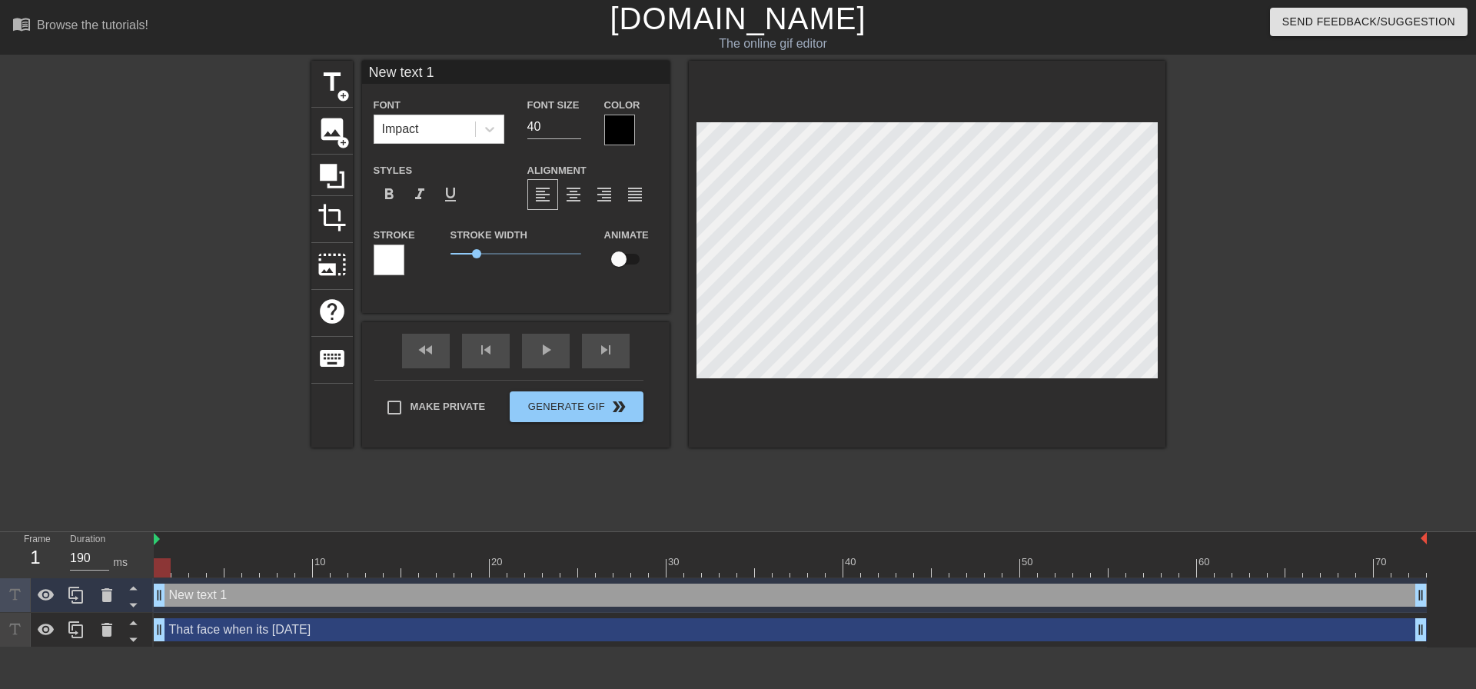
type input "That face whenits [DATE]"
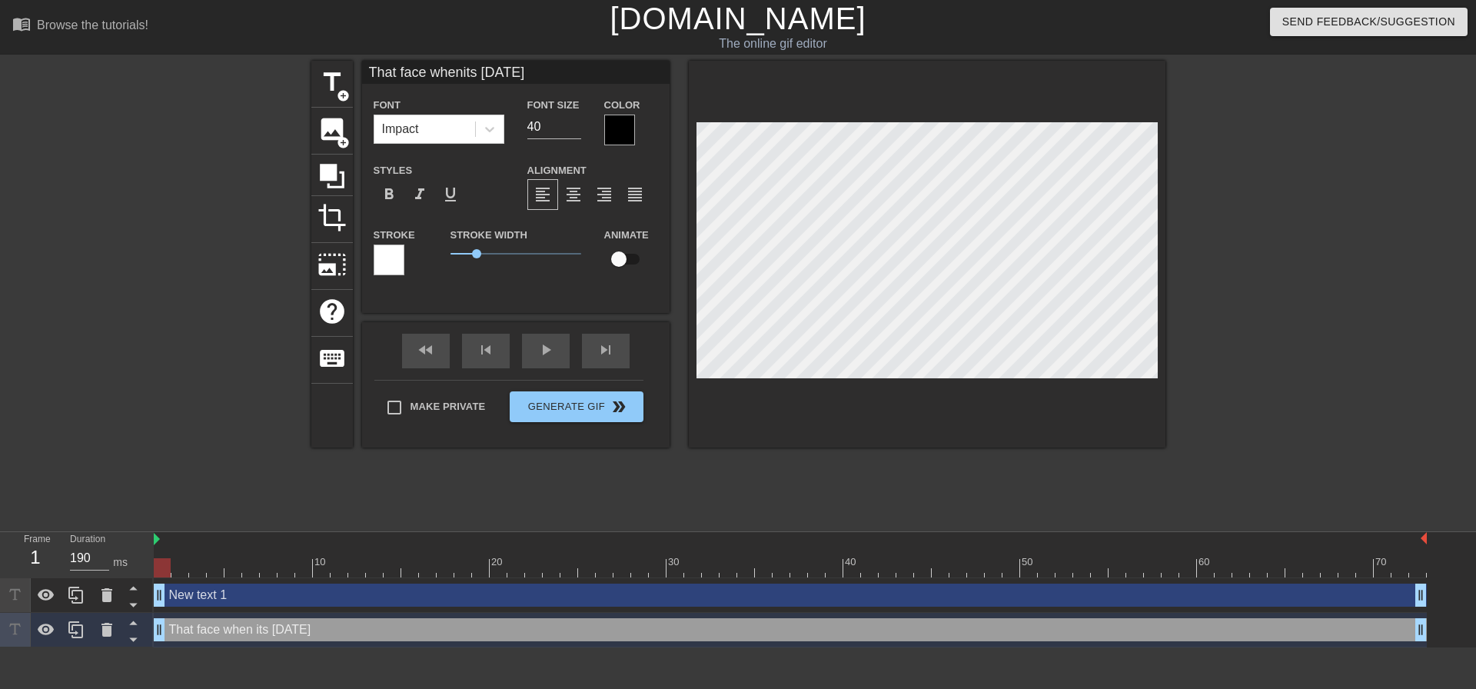
scroll to position [2, 2]
type textarea "That face whenits [DATE]"
type input "That face when its [DATE]"
type textarea "That face when its [DATE]"
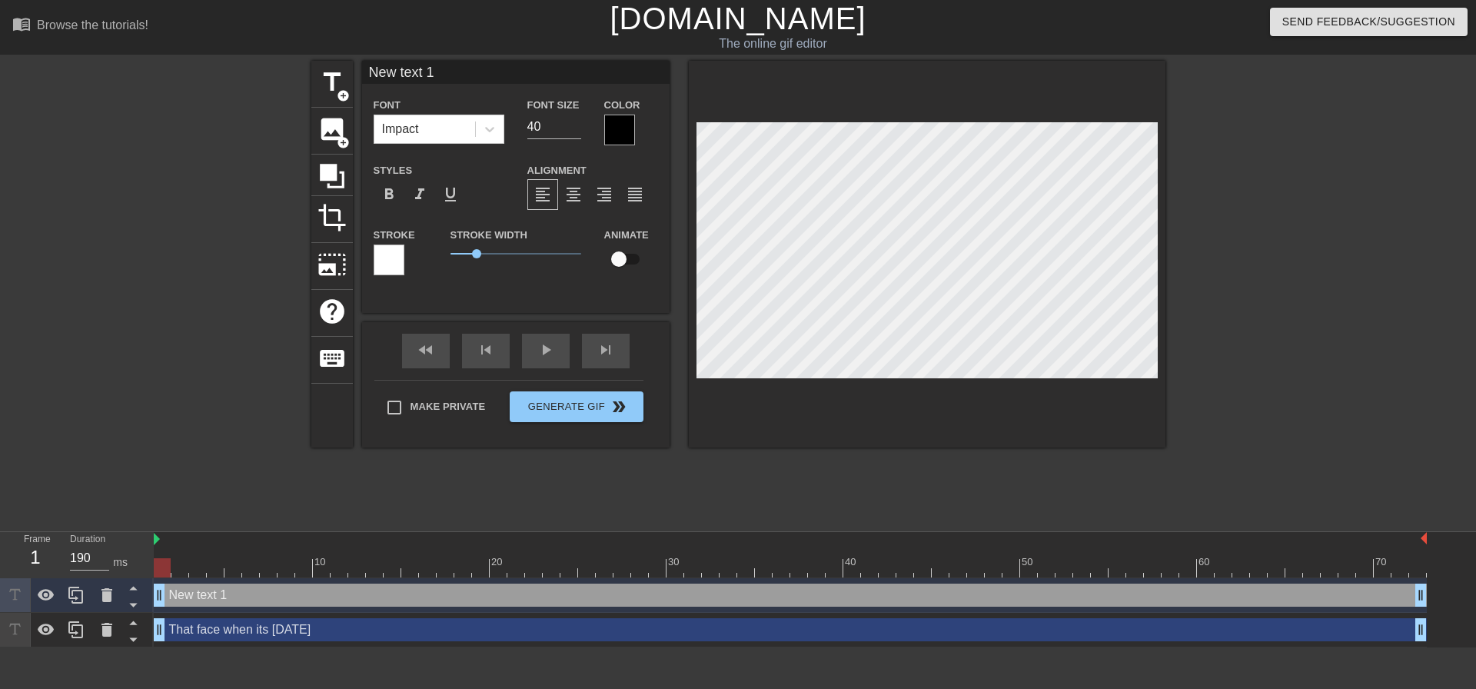
scroll to position [2, 4]
type input "A"
type textarea "A"
type input "AN"
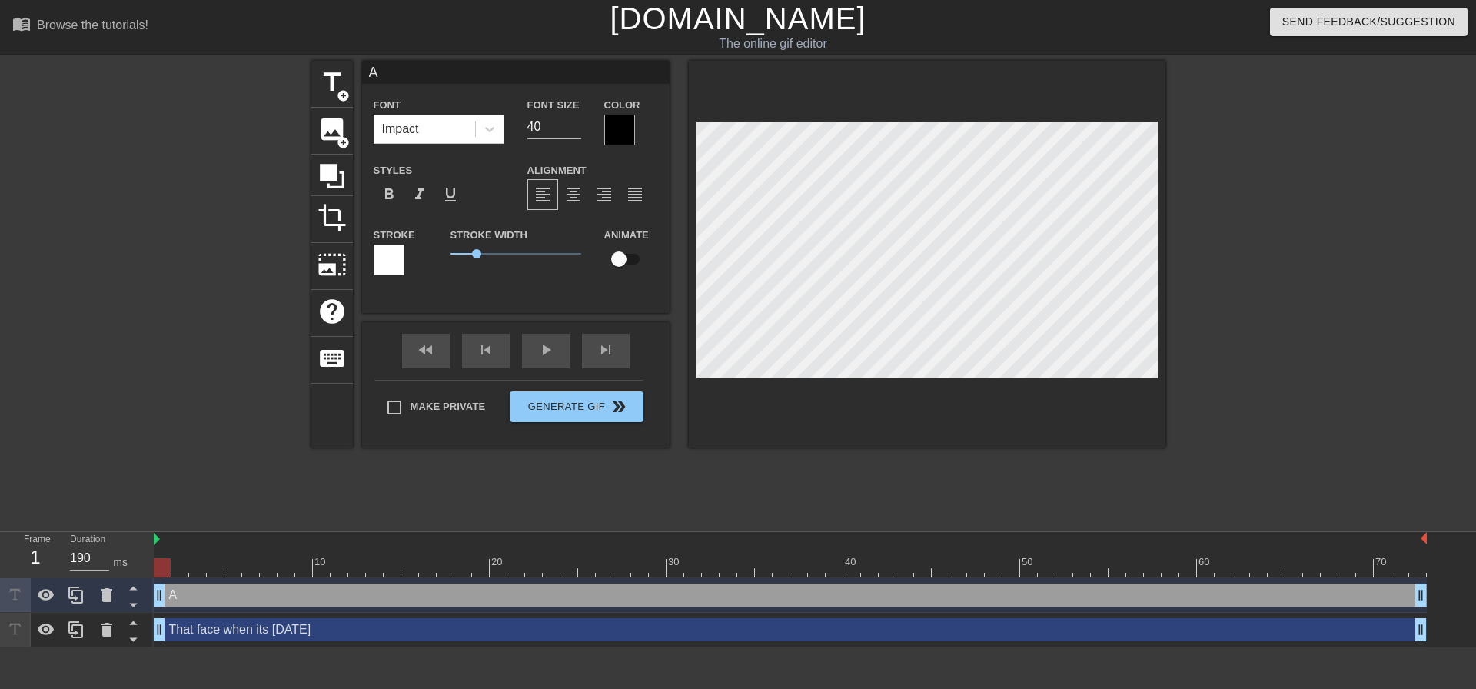
type textarea "AN"
type input "AND"
type textarea "AND"
type input "AND"
type textarea "AND"
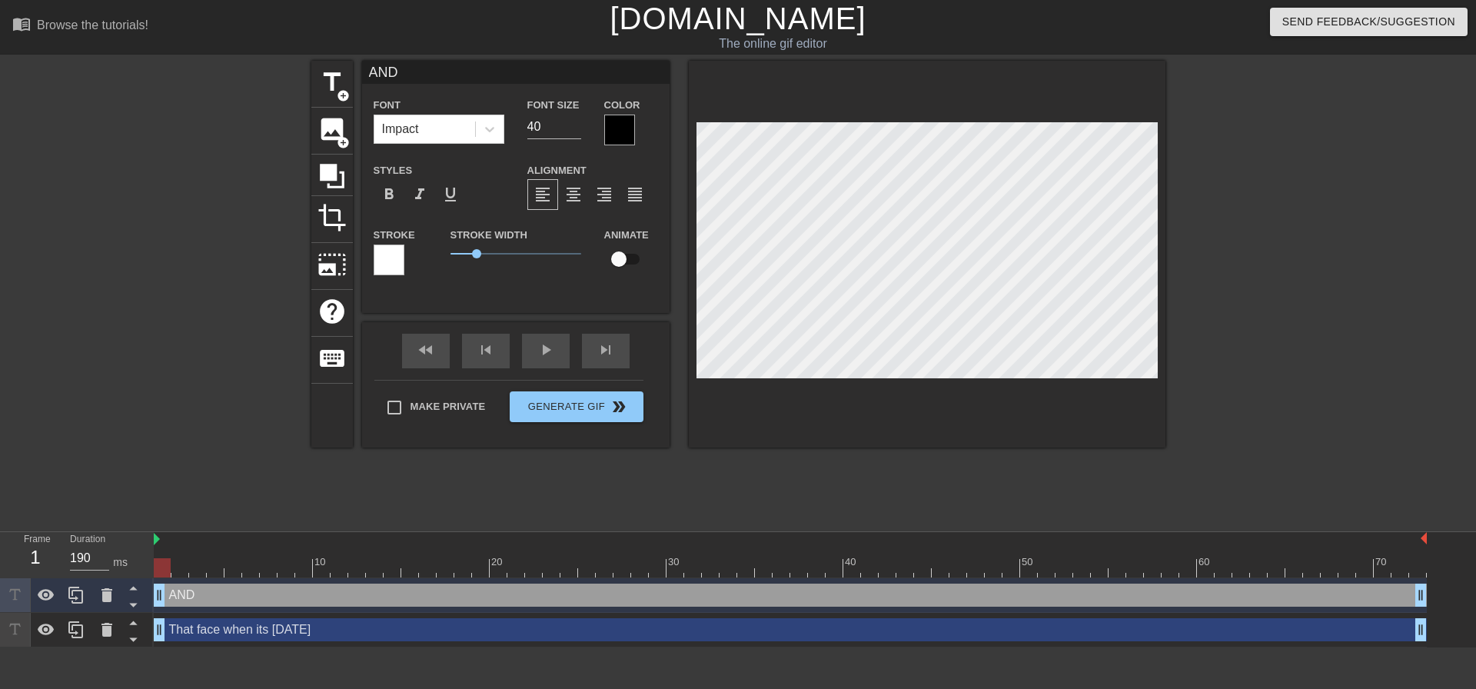
type input "AND Y"
type textarea "AND Y"
type input "AND YO"
type textarea "AND YO"
type input "AND YOU"
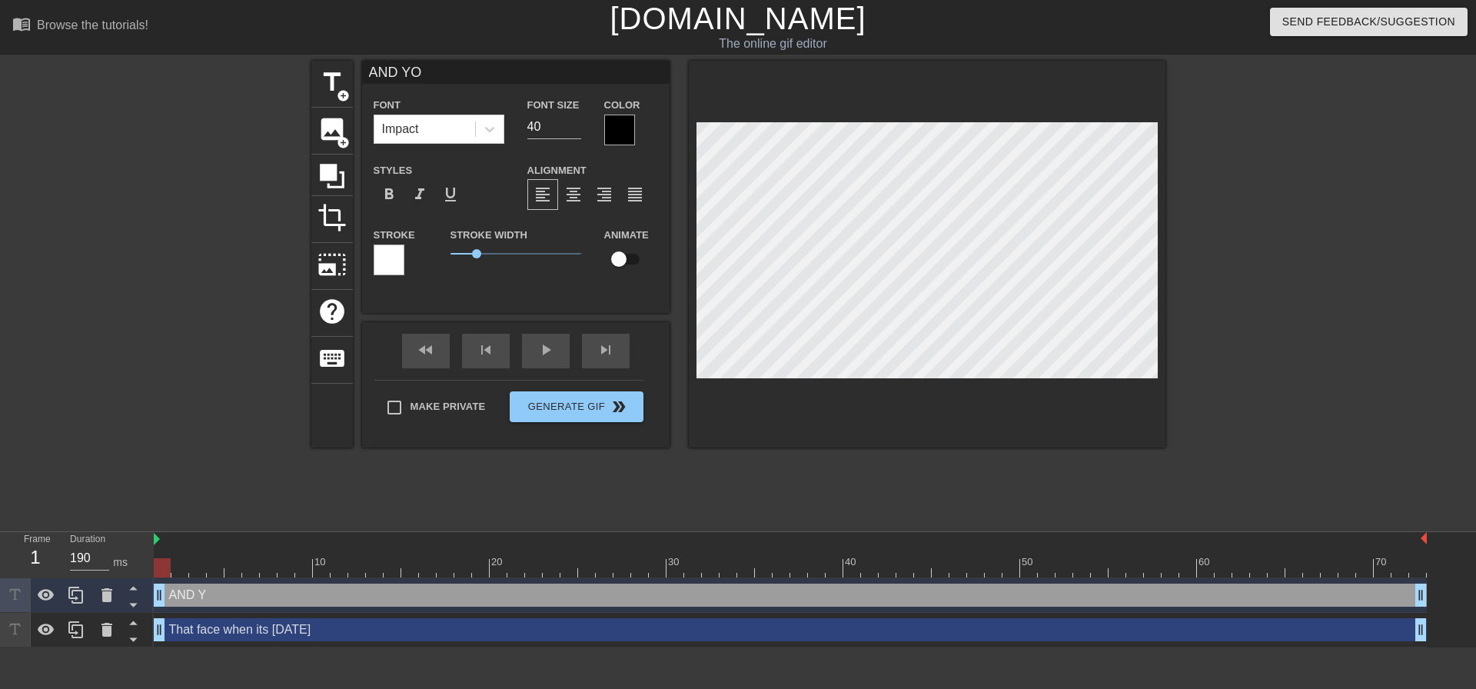
type textarea "AND YOU"
type input "AND YOU"
type textarea "AND YOU"
type input "AND YOU N"
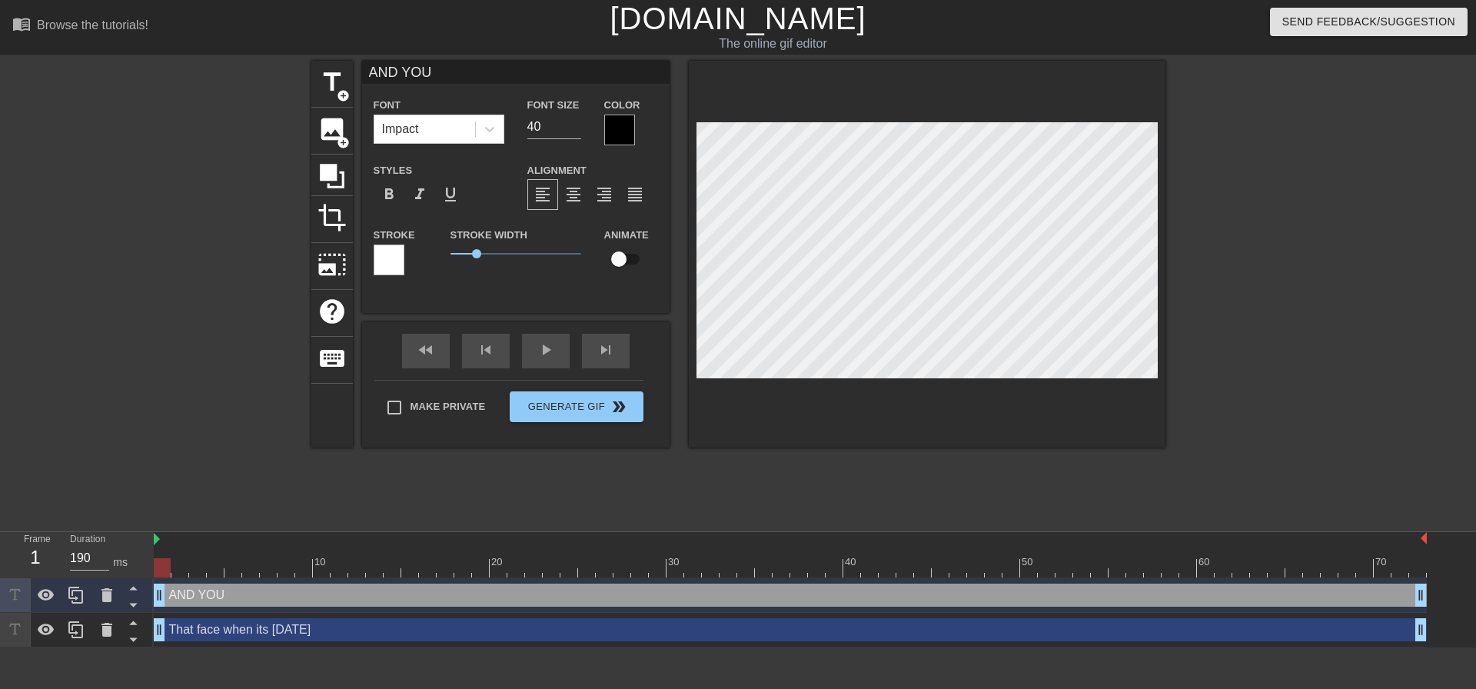
type textarea "AND YOU N"
type input "AND YOU NE"
type textarea "AND YOU NE"
type input "AND YOU NEE"
type textarea "AND YOU NEE"
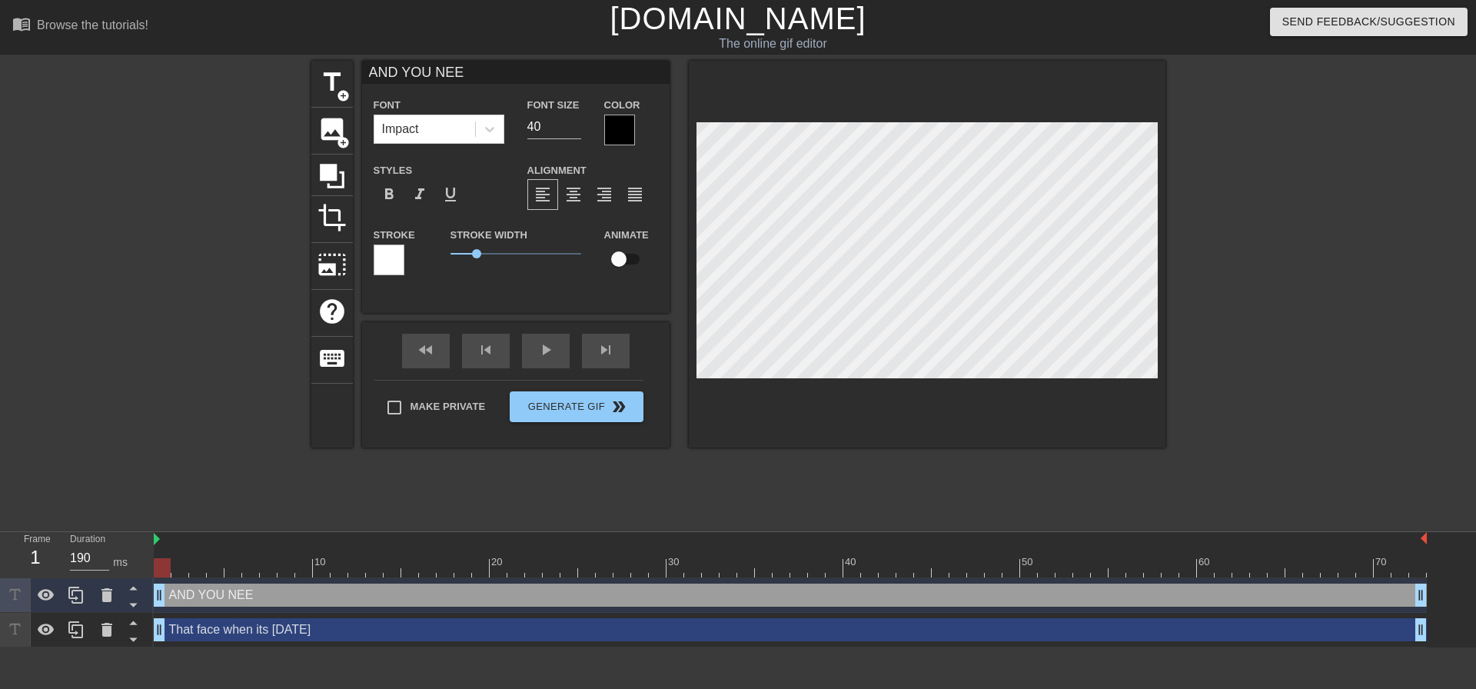
type input "AND YOU NEED"
type textarea "AND YOU NEED"
type input "AND YOU NEED"
type textarea "AND YOU NEED"
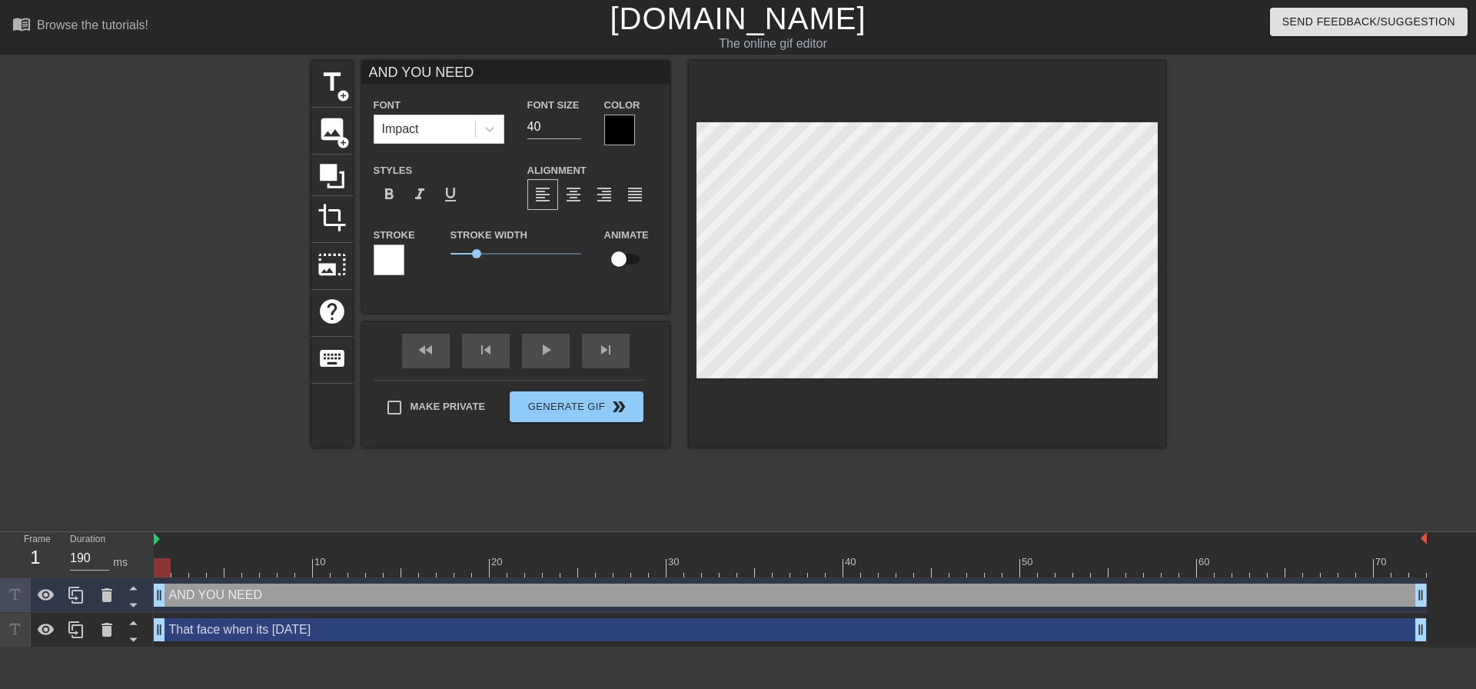
type input "AND YOU NEED"
type textarea "AND YOU NEED"
type input "AND YOU NEE"
type textarea "AND YOU NEE"
type input "AND YOU NE"
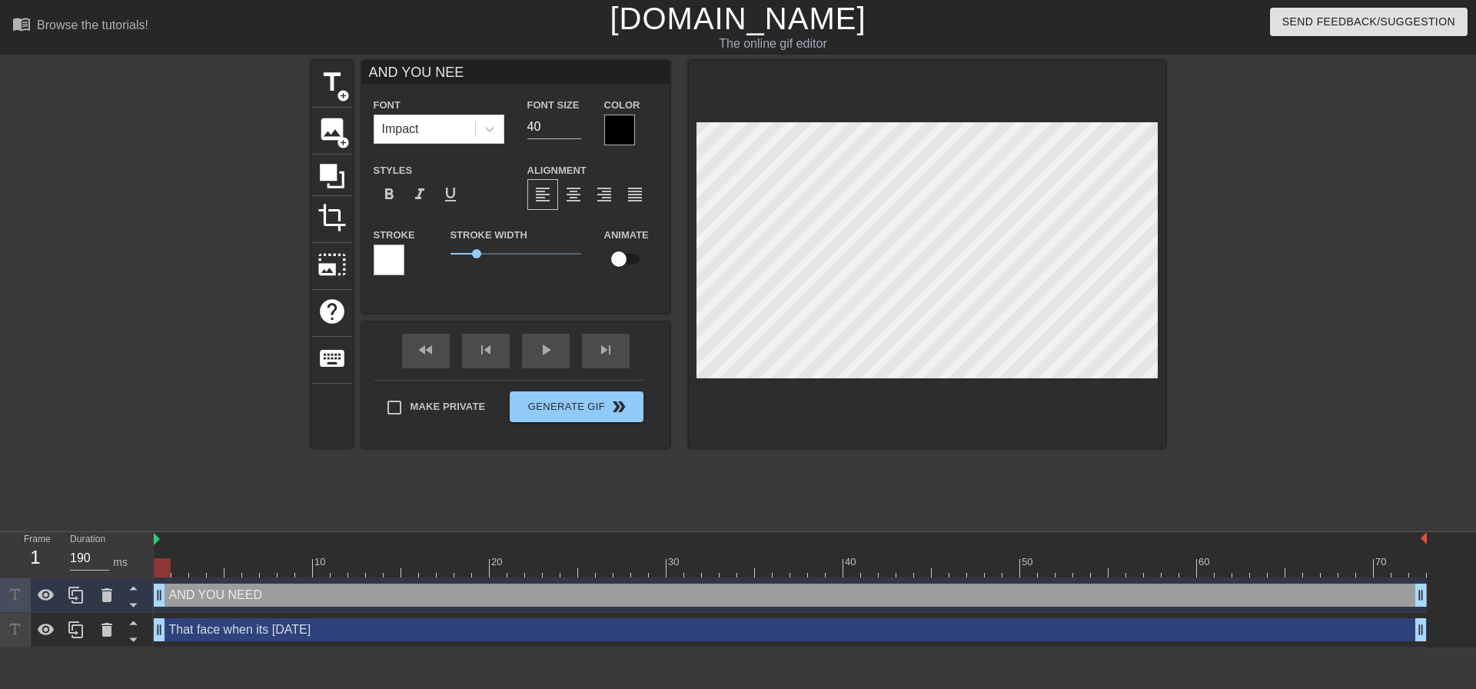
type textarea "AND YOU NE"
type input "AND YOU N"
type textarea "AND YOU N"
type input "AND YOU"
type textarea "AND YOU"
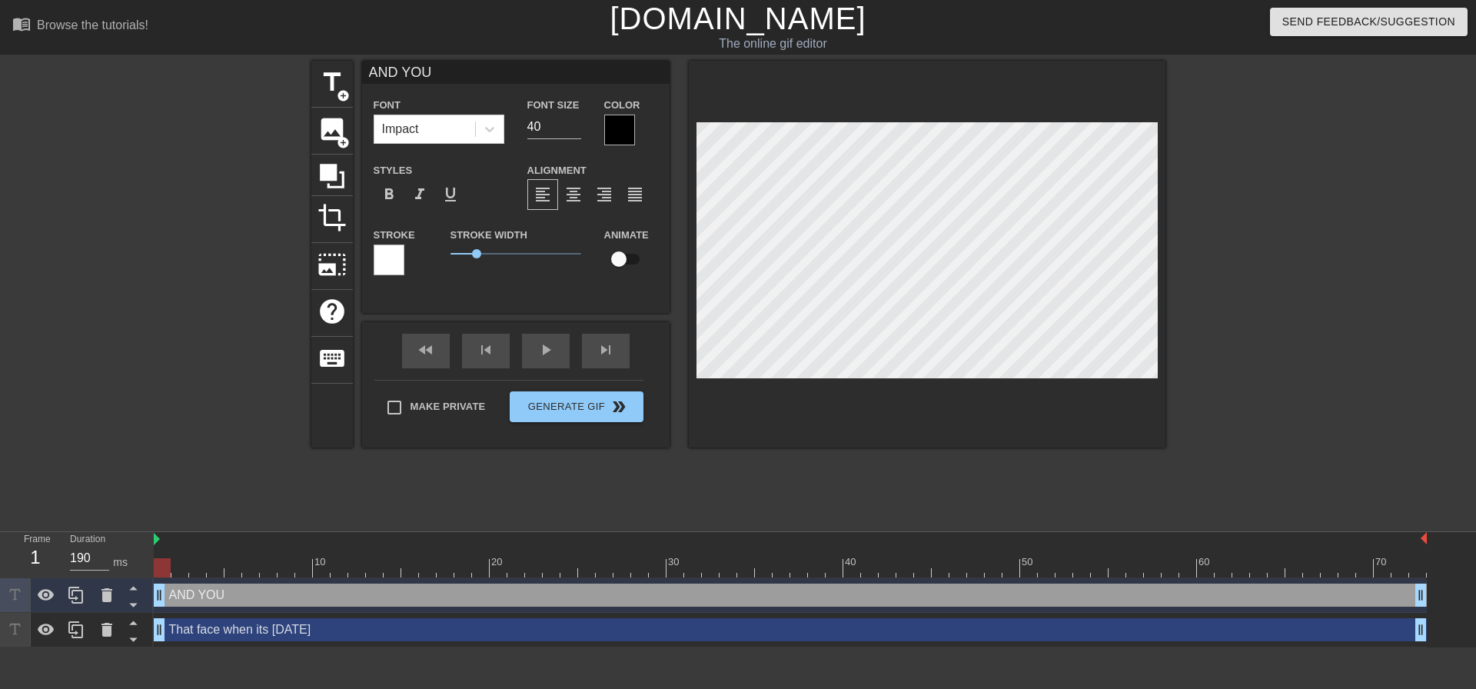
scroll to position [2, 5]
type input "AND YOU"
type textarea "AND YOU"
type input "AND YOU"
type textarea "AND YOU"
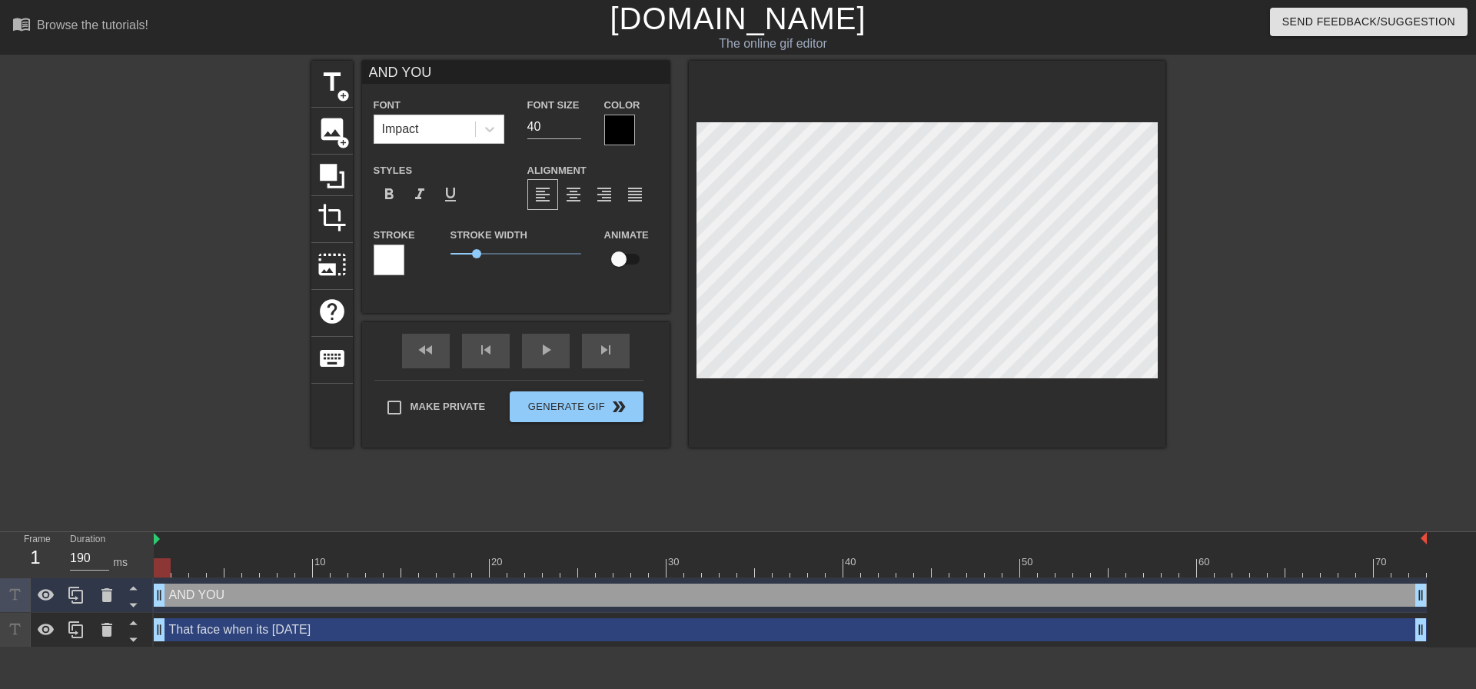
type input "AND YOU D"
type textarea "AND YOU D"
type input "AND YOU DO"
type textarea "AND YOU DO"
type input "AND YOU DON"
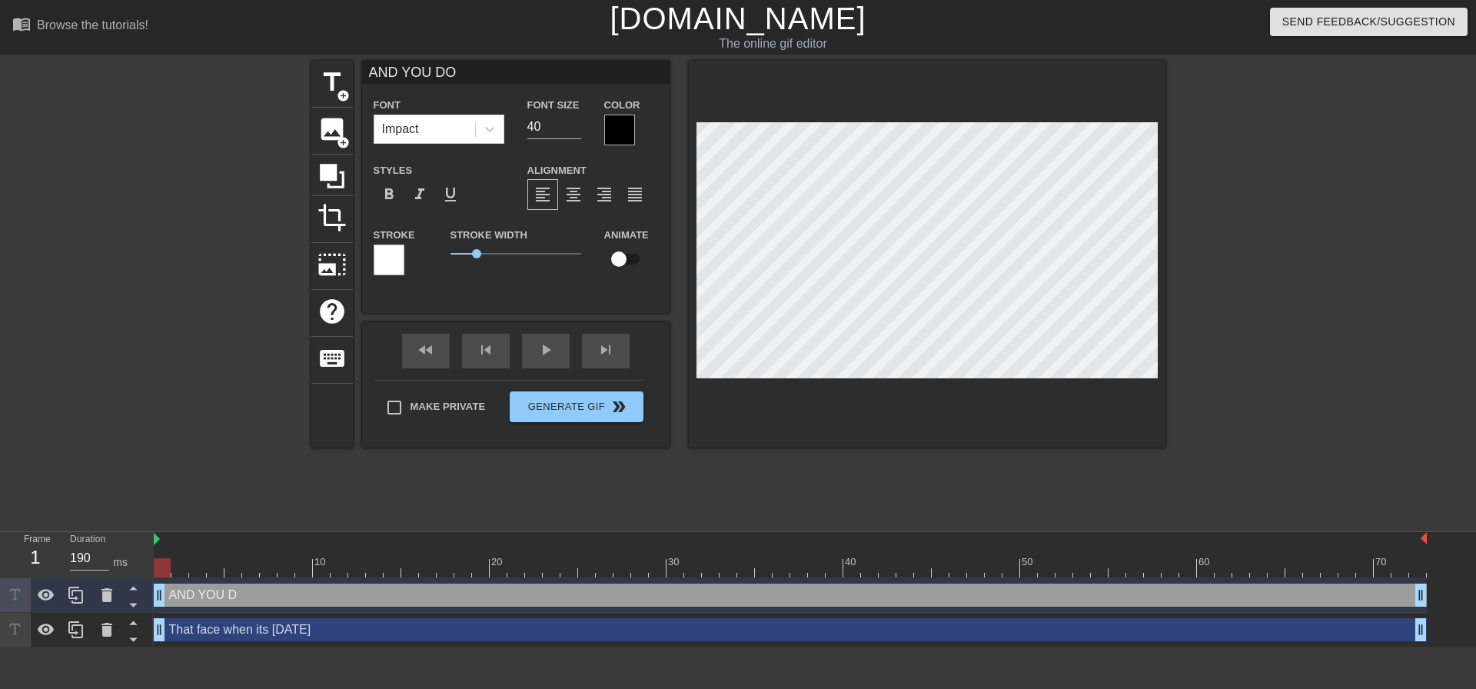
type textarea "AND YOU DON"
type input "AND YOU DON'"
type textarea "AND YOU DON'"
type input "AND YOU DON'T"
type textarea "AND YOU DON'T"
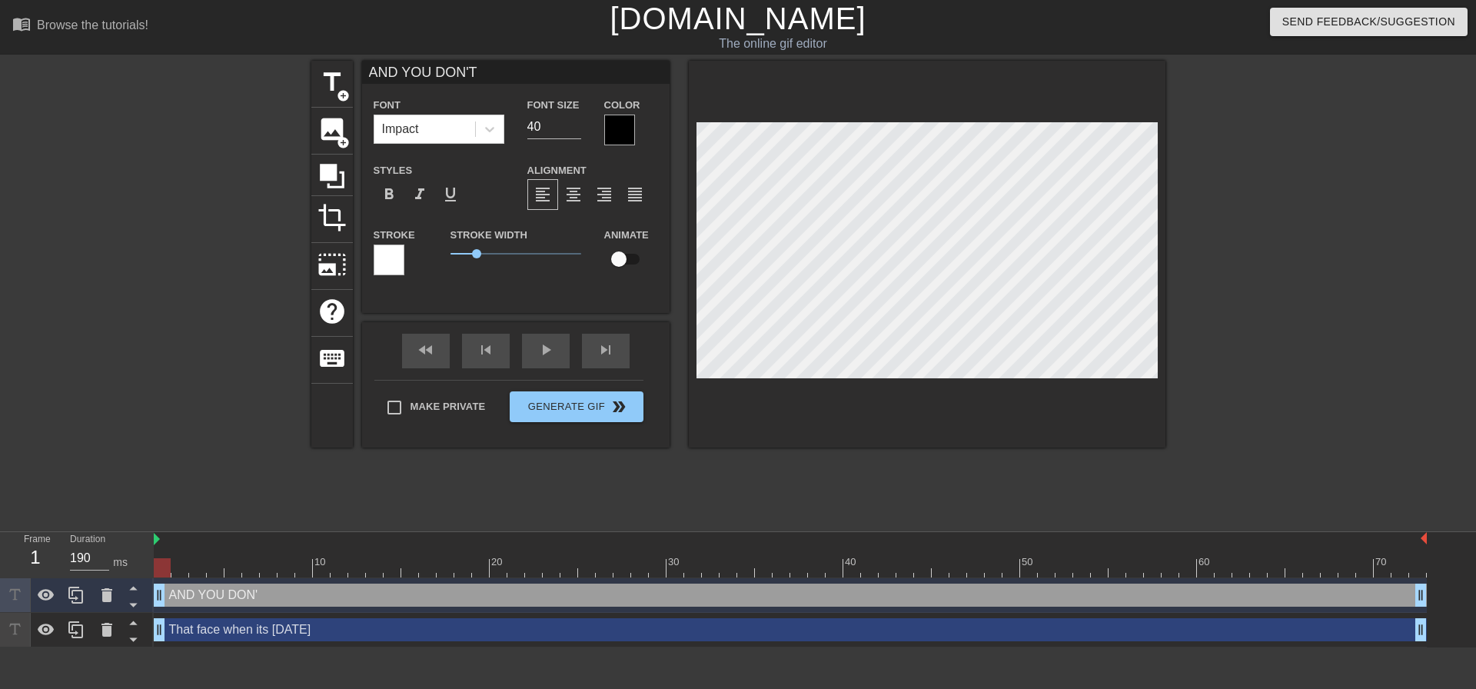
type input "AND YOU DON'T"
type textarea "AND YOU DON'T"
type input "AND YOU DON'T S"
type textarea "AND YOU DON'T S"
type input "AND YOU DON'T SE"
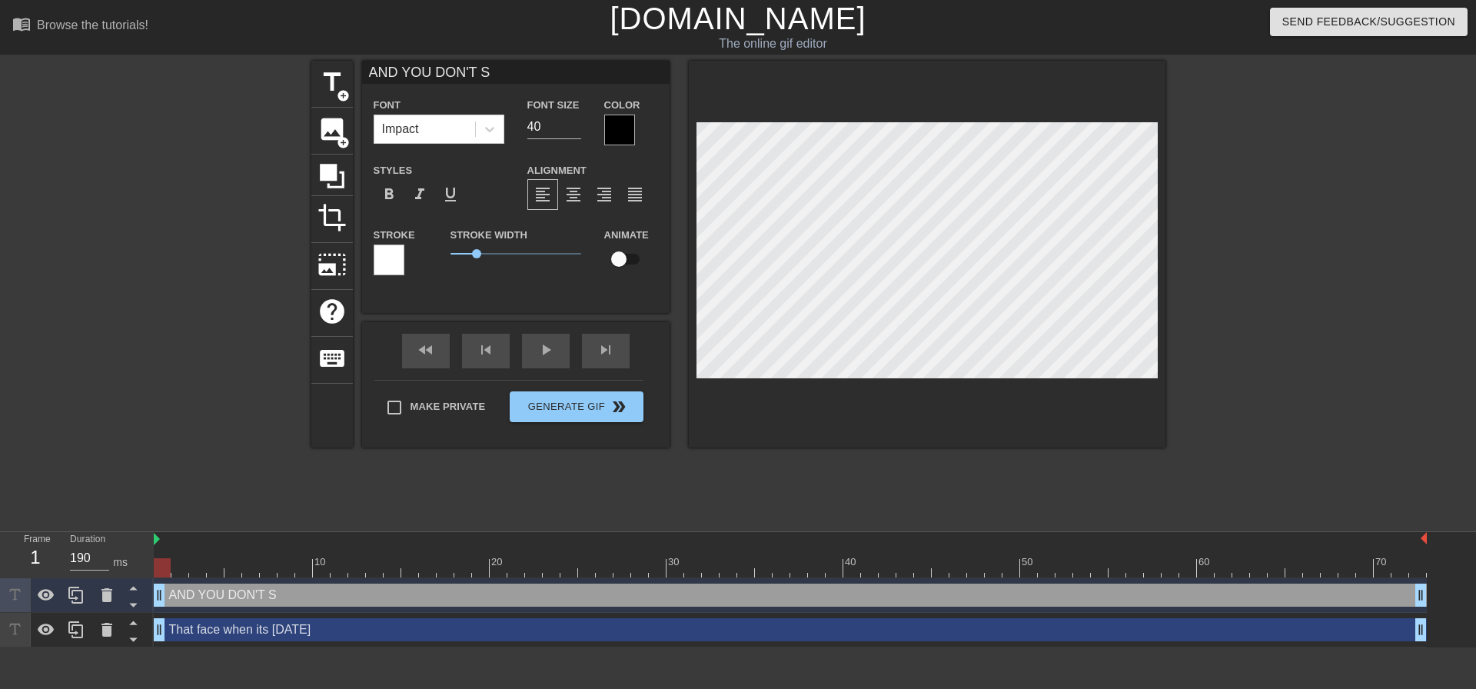
type textarea "AND YOU DON'T SE"
type input "AND YOU DON'T SEE"
type textarea "AND YOU DON'T SEE"
type input "AND YOU DON'T SEE"
type textarea "AND YOU DON'T SEE"
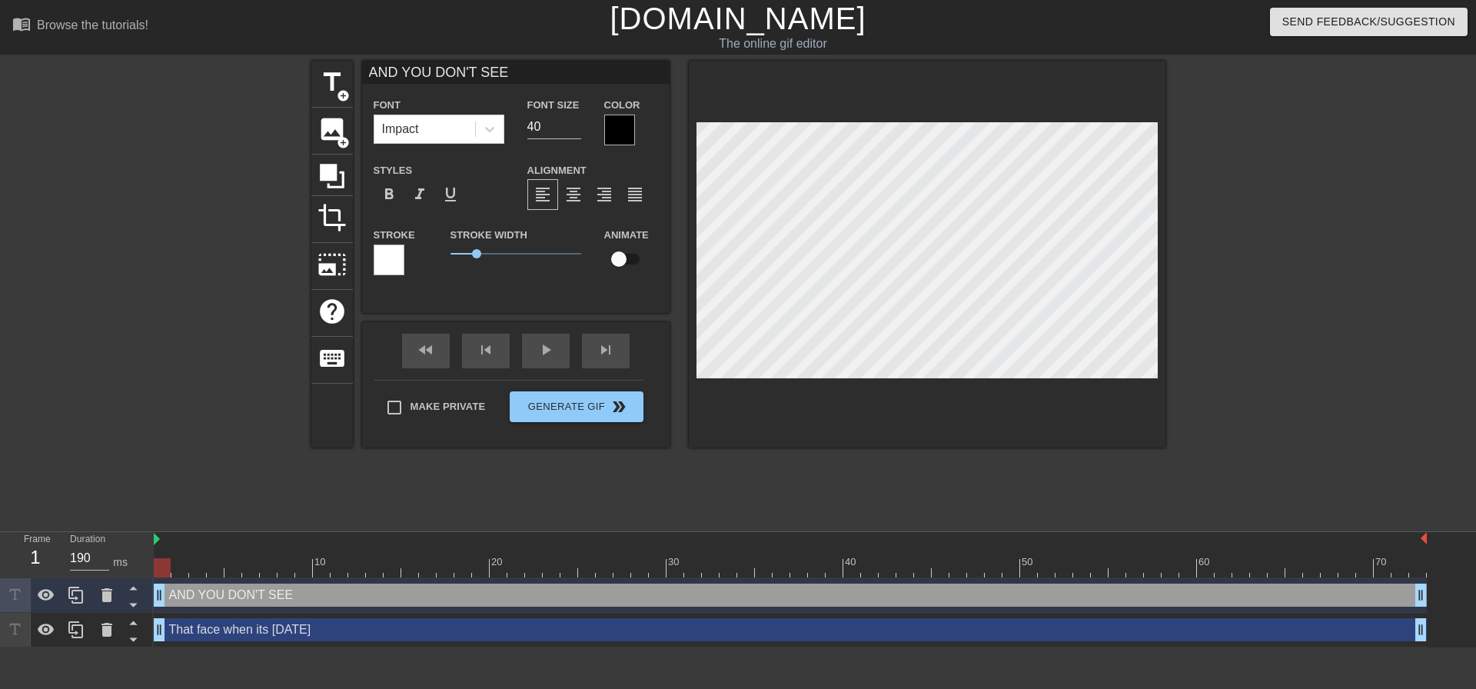
type input "AND YOU DON'T SEE T"
type textarea "AND YOU DON'T SEE T"
type input "AND YOU DON'T SEE TH"
type textarea "AND YOU DON'T SEE TH"
type input "AND YOU DON'T SEE THE"
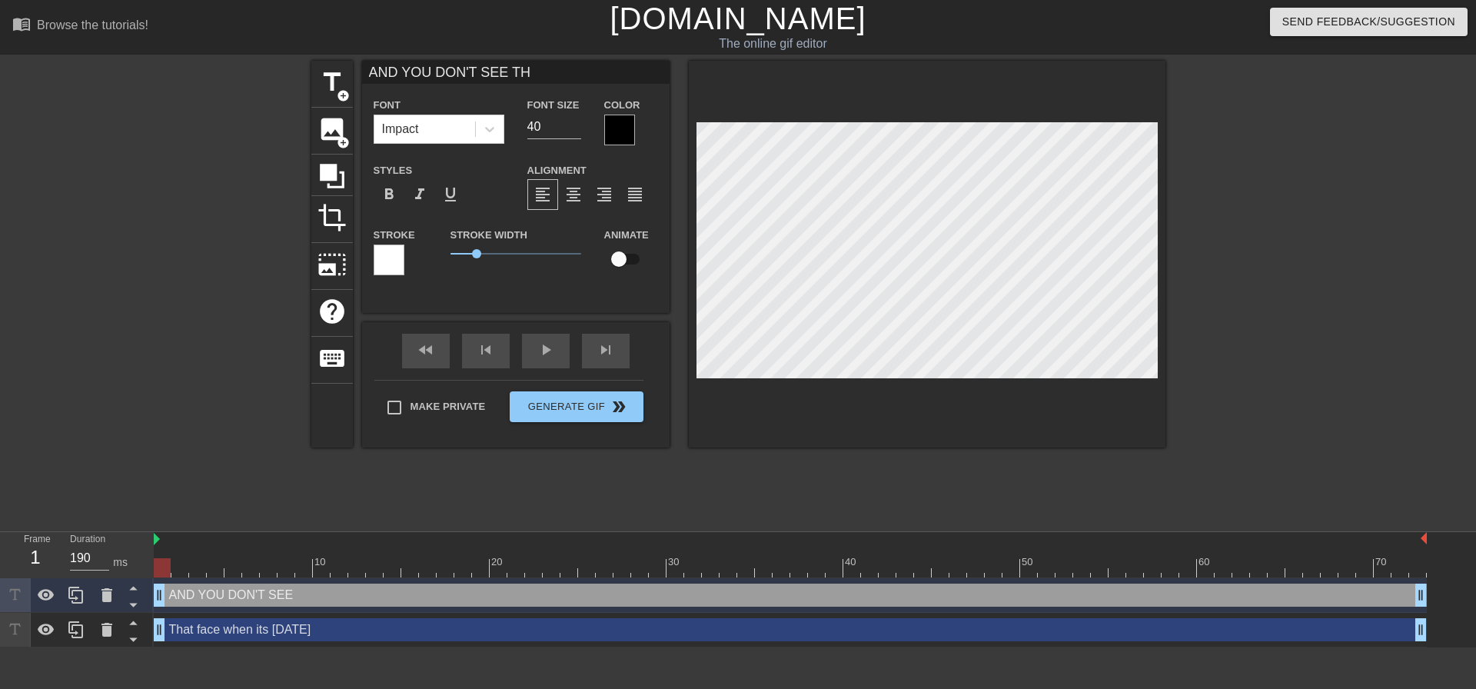
type textarea "AND YOU DON'T SEE THE"
type input "AND YOU DON'T SEE THE"
type textarea "AND YOU DON'T SEE THE"
type input "AND YOU DON'T SEE THE"
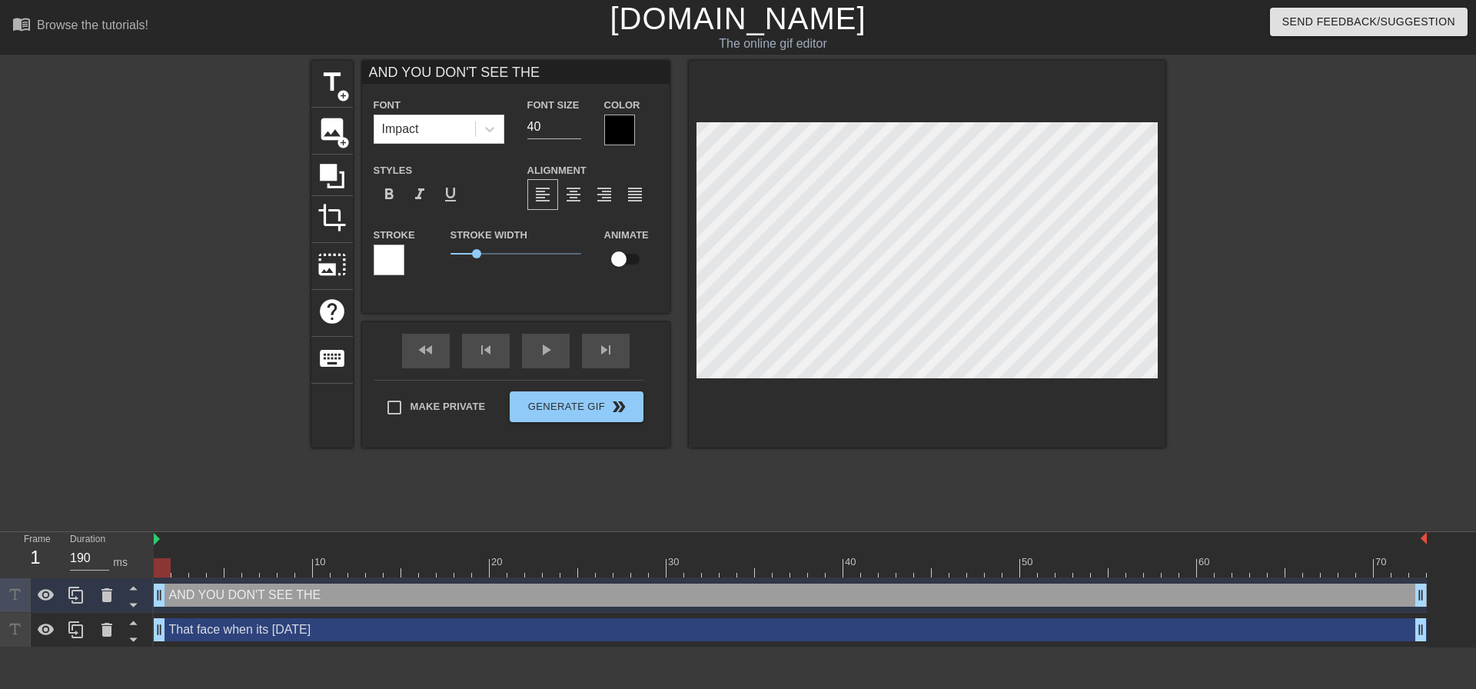
type textarea "AND YOU DON'T SEE THE"
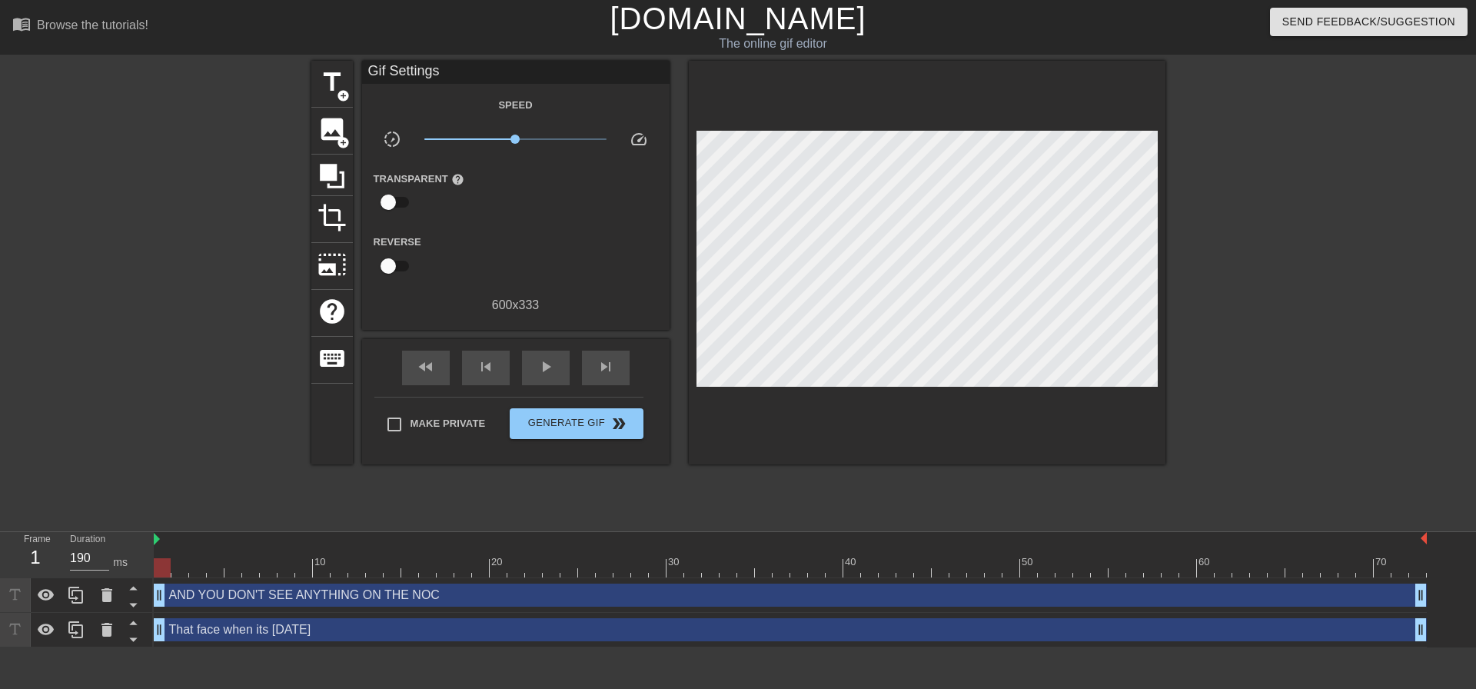
click at [953, 399] on div at bounding box center [927, 263] width 477 height 404
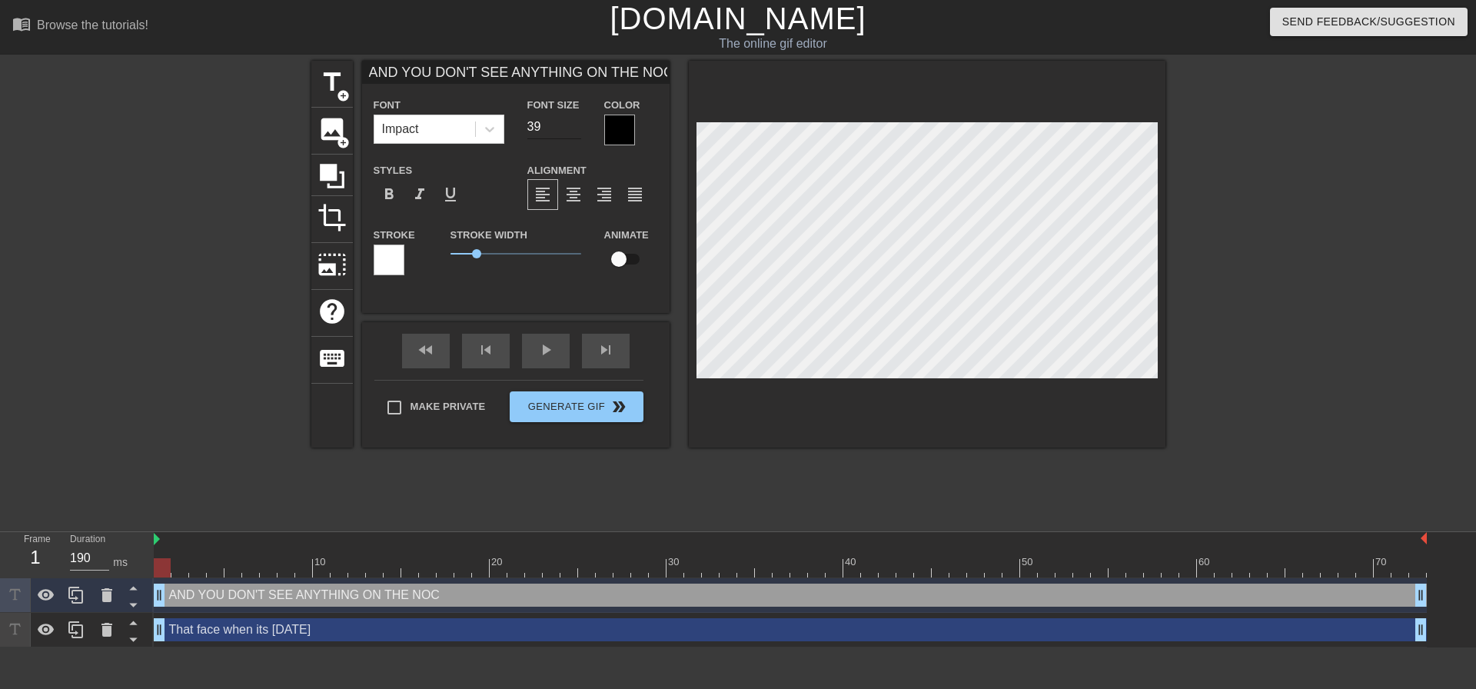
click at [578, 129] on input "39" at bounding box center [554, 127] width 54 height 25
click at [578, 129] on input "38" at bounding box center [554, 127] width 54 height 25
click at [578, 129] on input "37" at bounding box center [554, 127] width 54 height 25
click at [578, 129] on input "36" at bounding box center [554, 127] width 54 height 25
click at [578, 129] on input "35" at bounding box center [554, 127] width 54 height 25
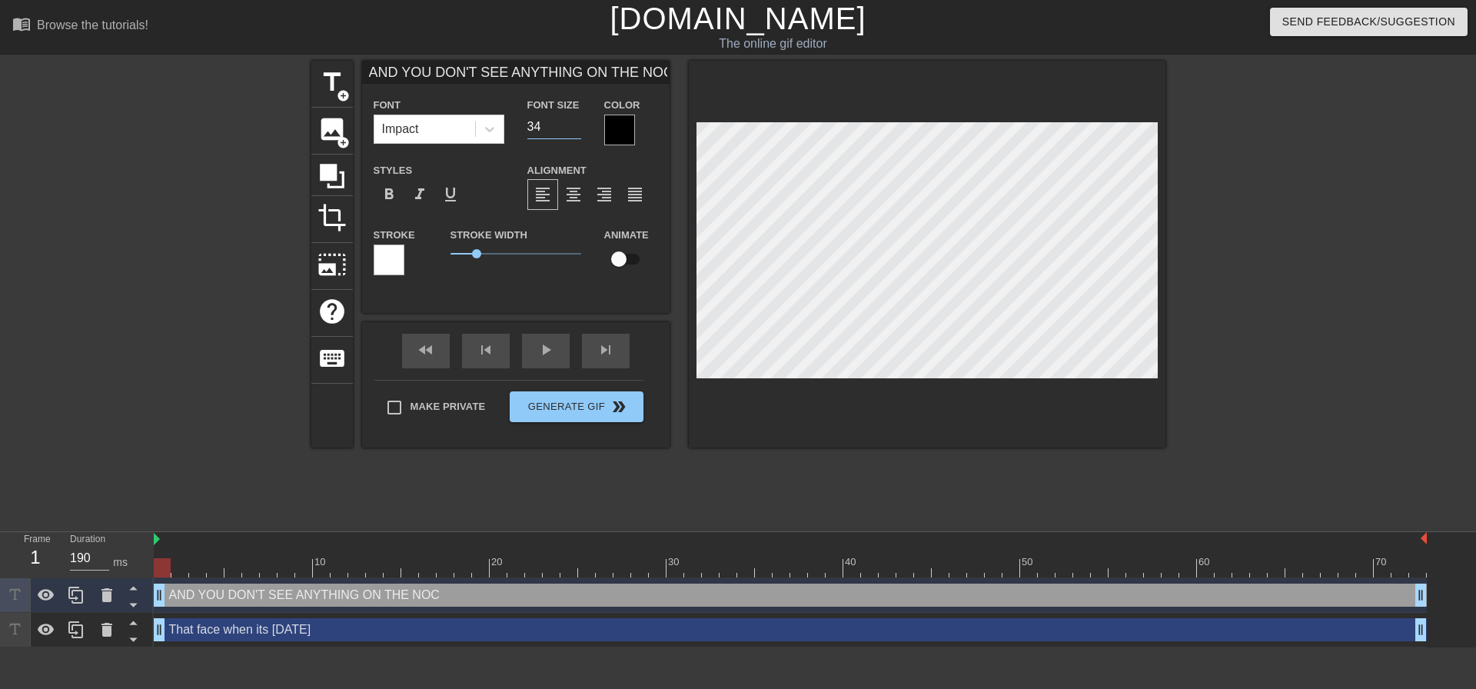
click at [578, 129] on input "34" at bounding box center [554, 127] width 54 height 25
click at [578, 129] on input "33" at bounding box center [554, 127] width 54 height 25
click at [578, 129] on input "32" at bounding box center [554, 127] width 54 height 25
click at [578, 129] on input "31" at bounding box center [554, 127] width 54 height 25
click at [578, 129] on input "30" at bounding box center [554, 127] width 54 height 25
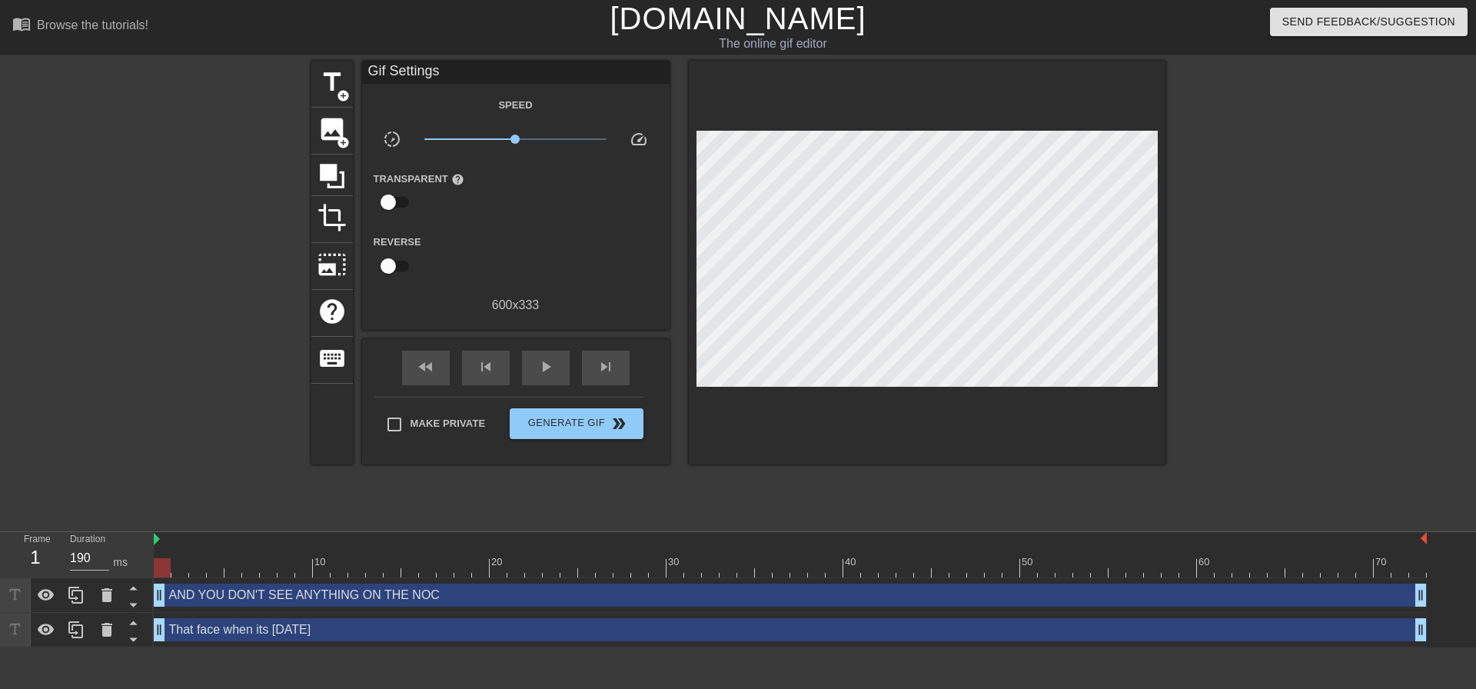
click at [893, 394] on div at bounding box center [927, 263] width 477 height 404
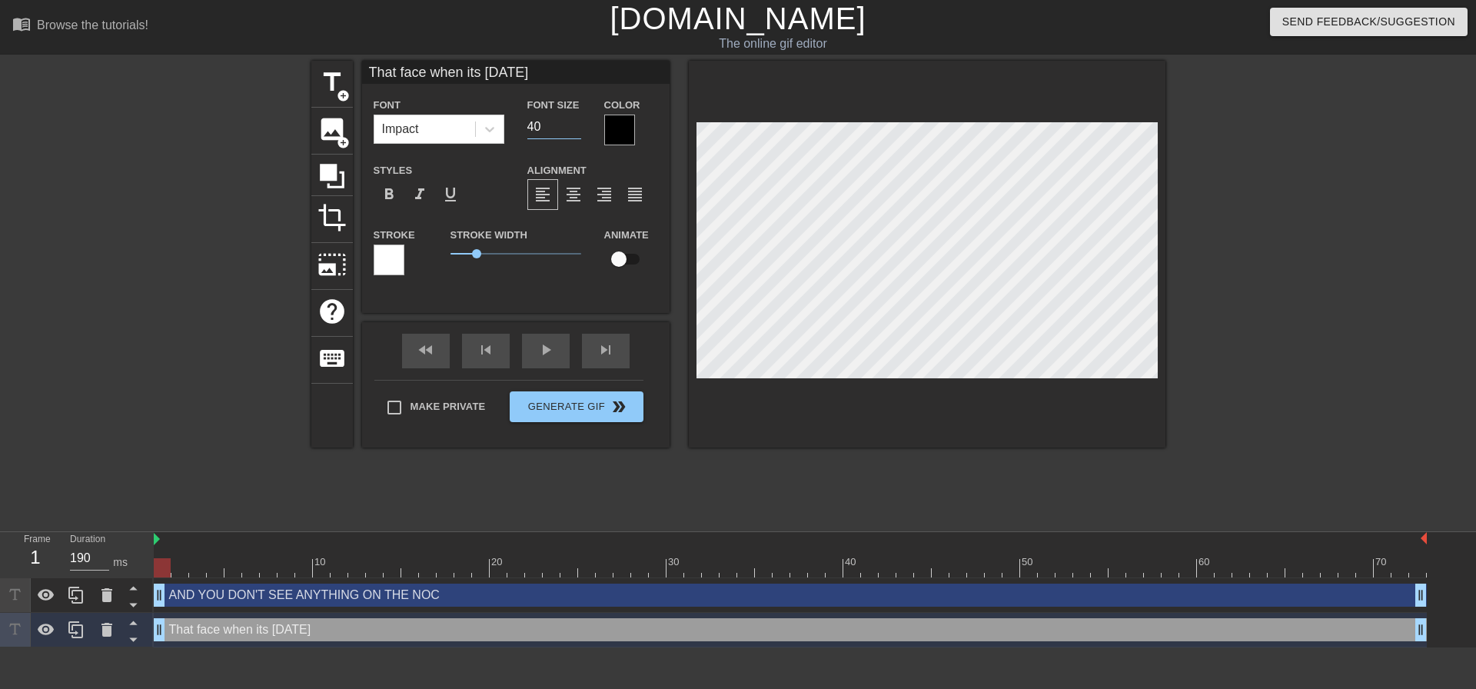
drag, startPoint x: 544, startPoint y: 129, endPoint x: 527, endPoint y: 127, distance: 17.8
click at [527, 127] on input "40" at bounding box center [554, 127] width 54 height 25
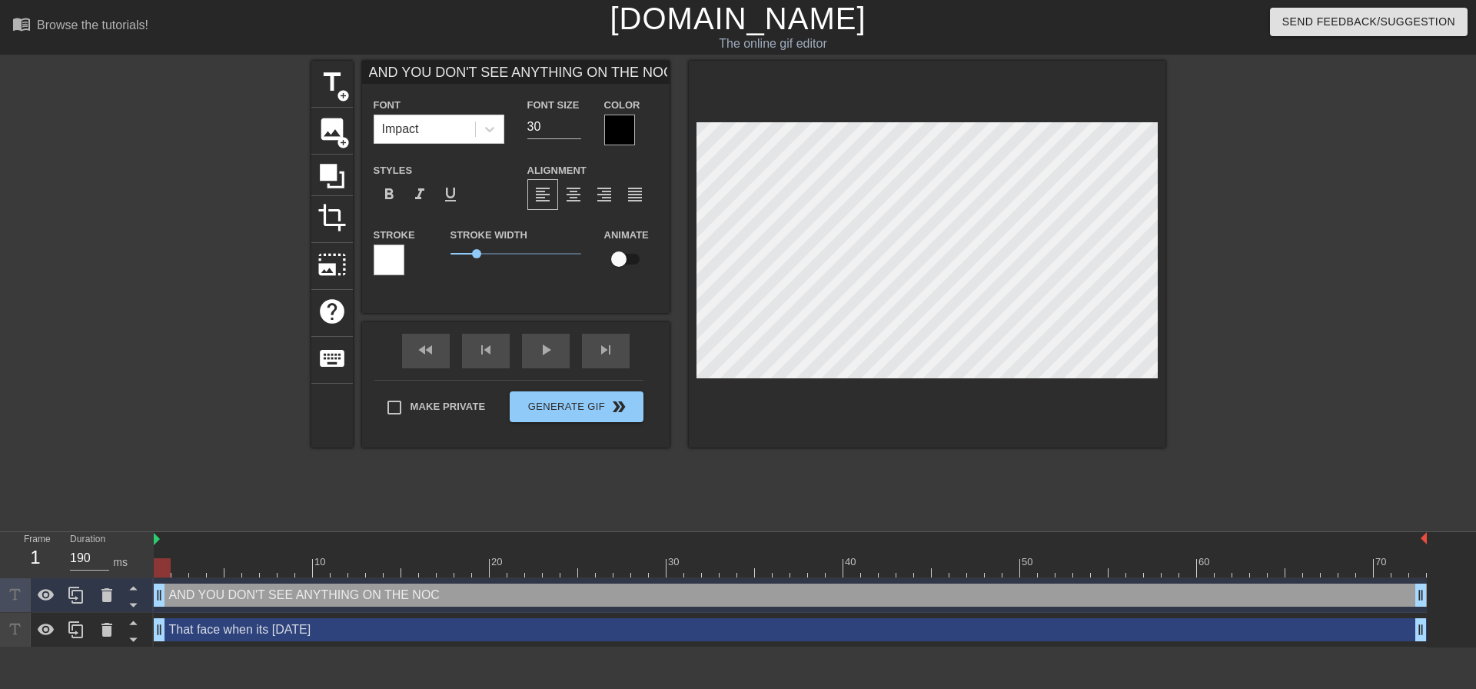
click at [1296, 314] on div at bounding box center [1299, 291] width 231 height 461
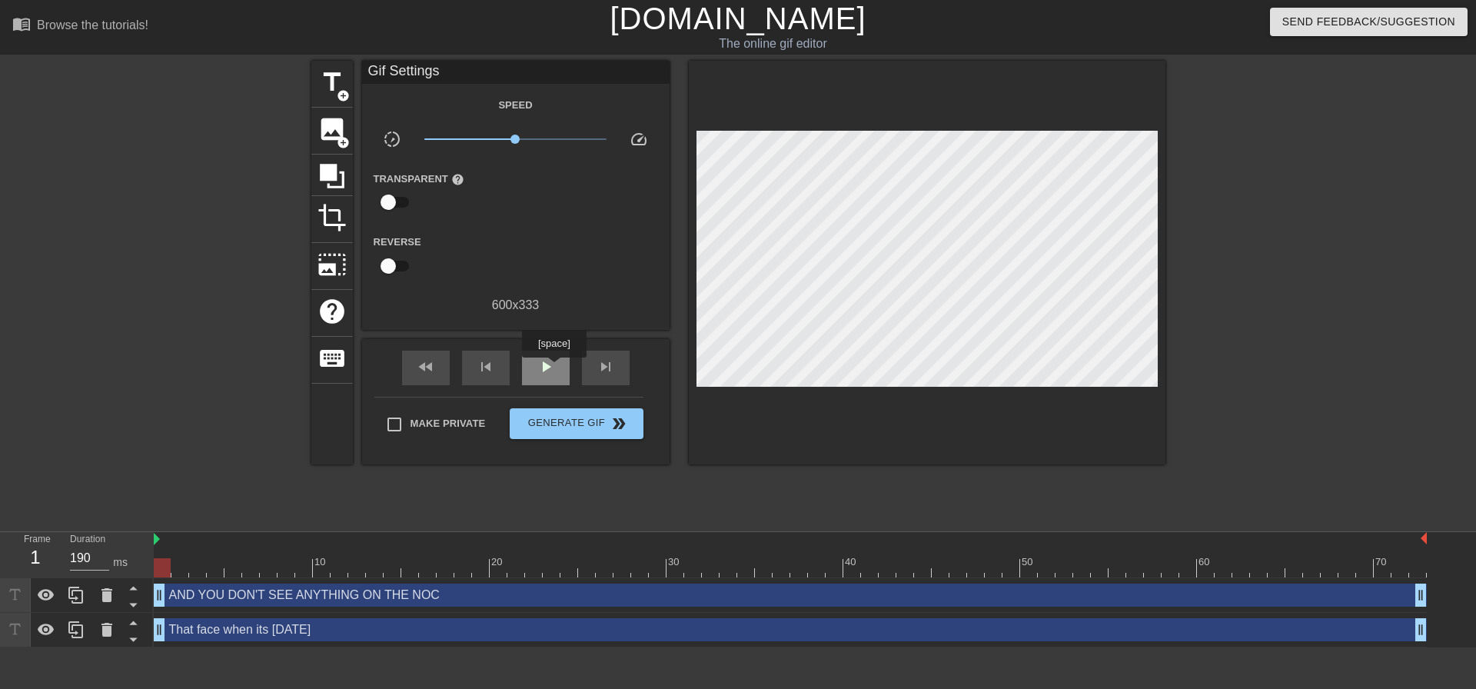
click at [554, 368] on span "play_arrow" at bounding box center [546, 366] width 18 height 18
click at [549, 357] on span "pause" at bounding box center [546, 366] width 18 height 18
drag, startPoint x: 284, startPoint y: 564, endPoint x: 431, endPoint y: 564, distance: 147.6
click at [431, 564] on div at bounding box center [427, 567] width 17 height 19
drag, startPoint x: 434, startPoint y: 565, endPoint x: 497, endPoint y: 565, distance: 63.0
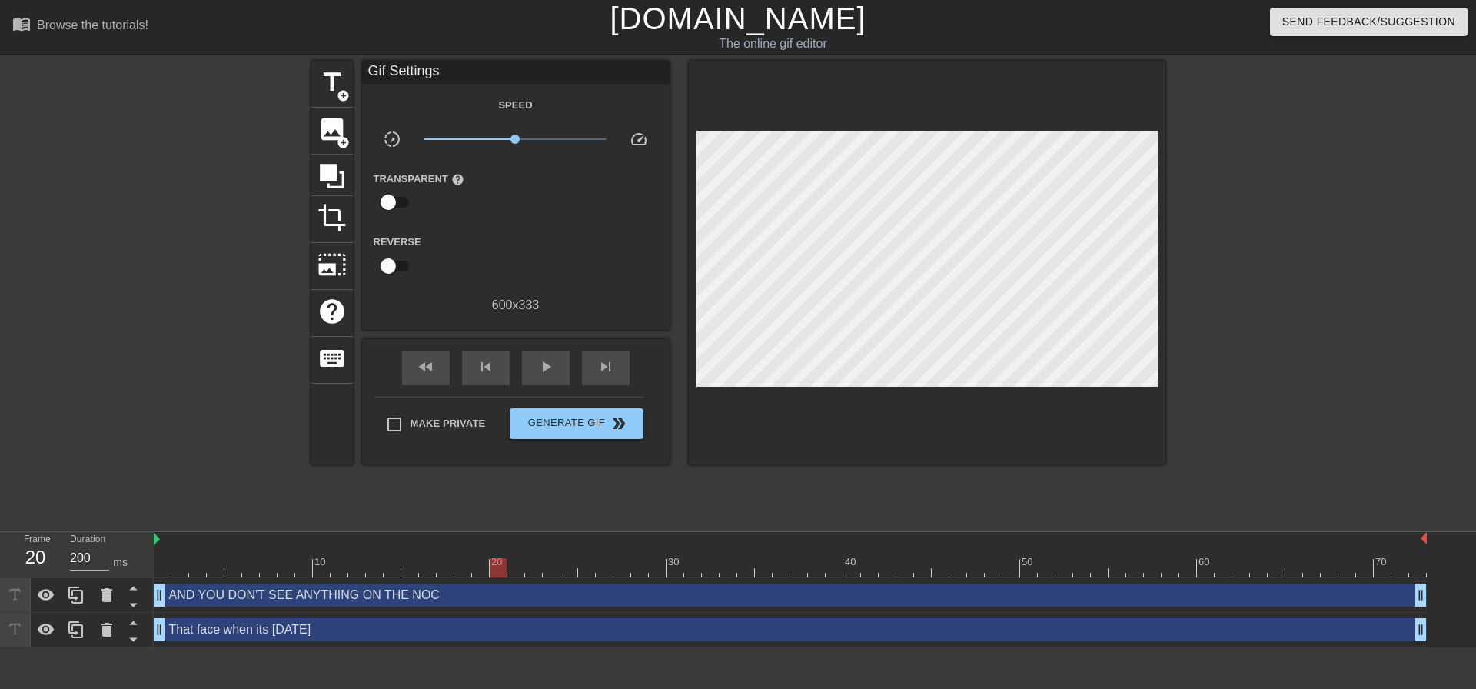
click at [497, 565] on div at bounding box center [498, 567] width 17 height 19
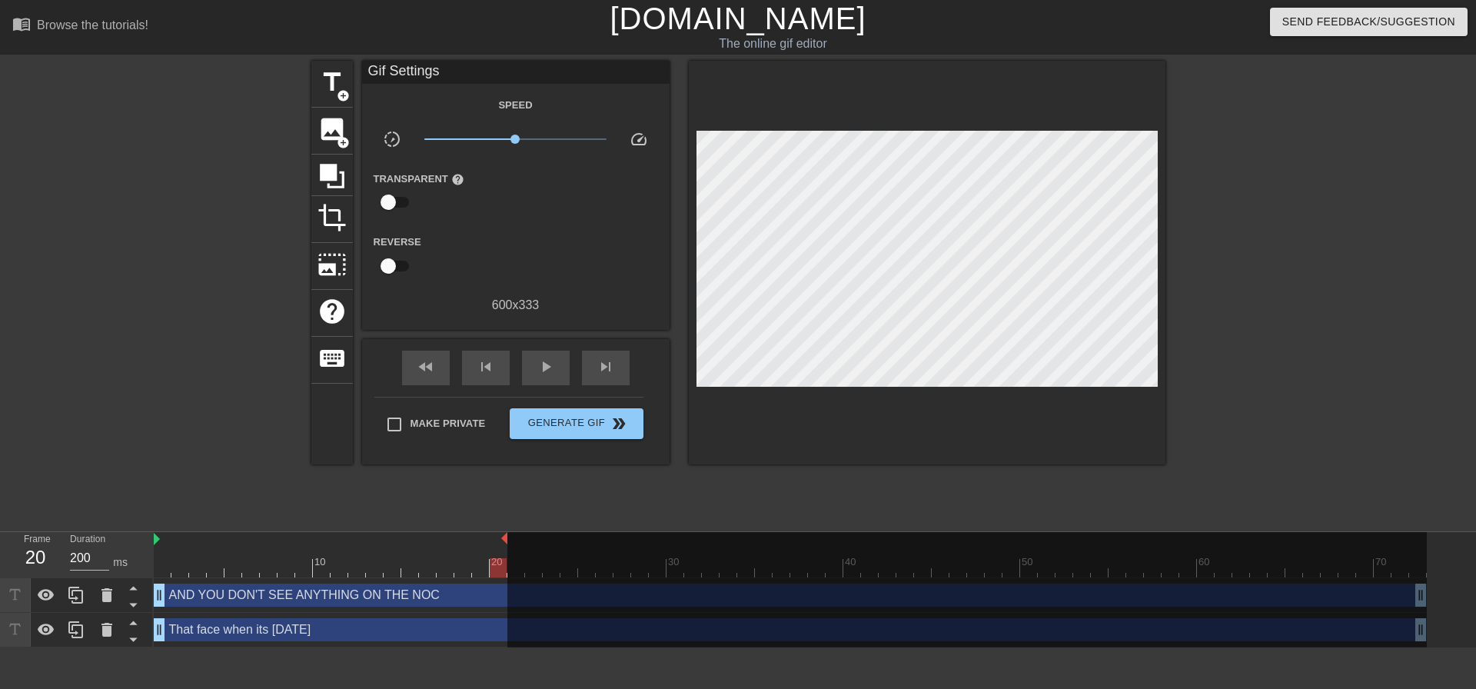
drag, startPoint x: 1427, startPoint y: 537, endPoint x: 510, endPoint y: 540, distance: 916.4
click at [510, 540] on div "10 20 30 40 50 60 70" at bounding box center [790, 554] width 1273 height 45
click at [550, 365] on span "play_arrow" at bounding box center [546, 366] width 18 height 18
click at [435, 419] on span "Make Private" at bounding box center [448, 423] width 75 height 15
click at [411, 419] on input "Make Private" at bounding box center [394, 424] width 32 height 32
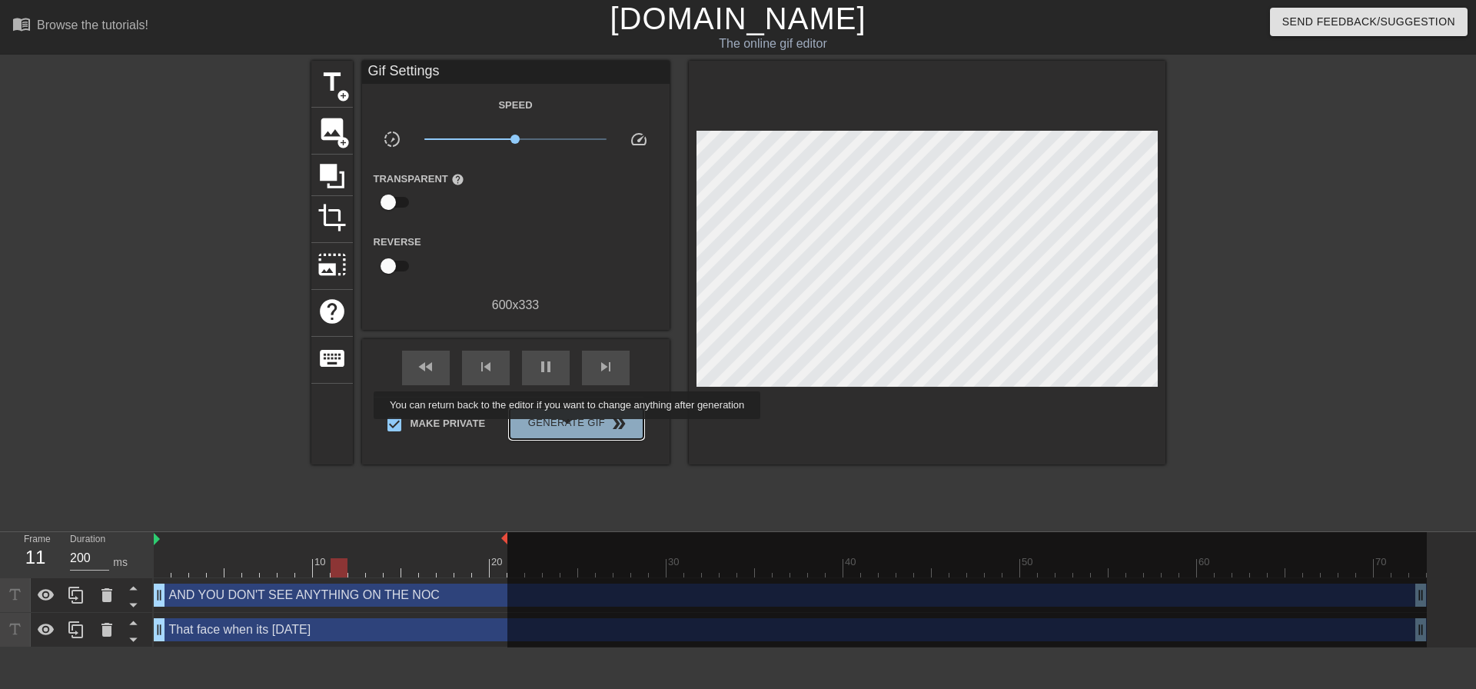
click at [569, 430] on span "Generate Gif double_arrow" at bounding box center [576, 423] width 121 height 18
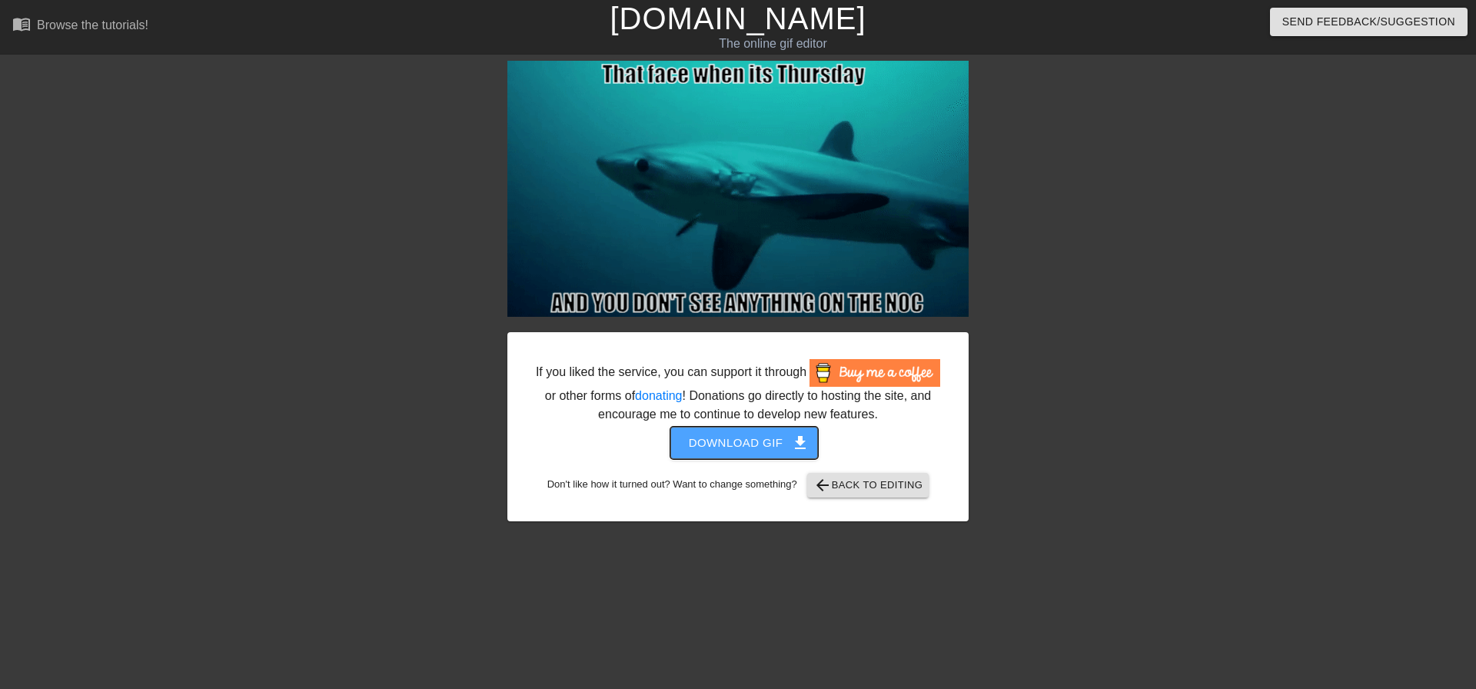
click at [777, 447] on span "Download gif get_app" at bounding box center [744, 443] width 111 height 20
